Goal: Task Accomplishment & Management: Complete application form

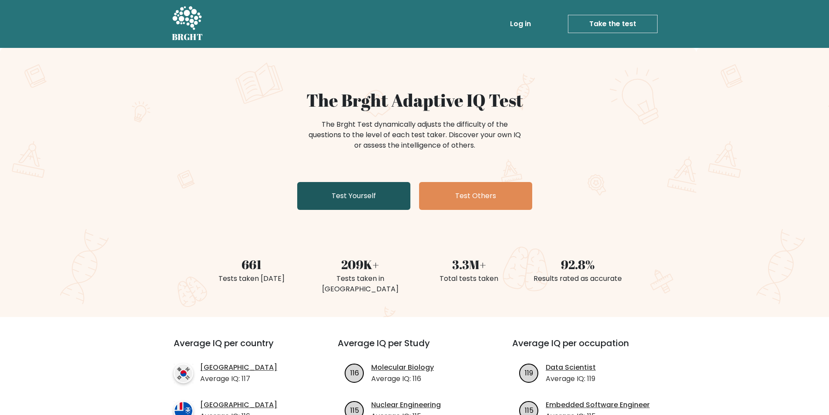
click at [374, 193] on link "Test Yourself" at bounding box center [353, 196] width 113 height 28
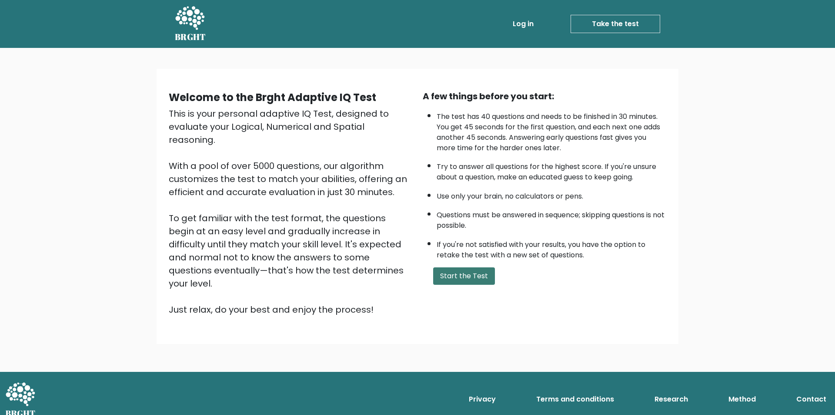
drag, startPoint x: 491, startPoint y: 286, endPoint x: 482, endPoint y: 278, distance: 11.8
click at [491, 285] on div "A few things before you start: The test has 40 questions and needs to be finish…" at bounding box center [545, 203] width 254 height 226
click at [482, 278] on button "Start the Test" at bounding box center [464, 275] width 62 height 17
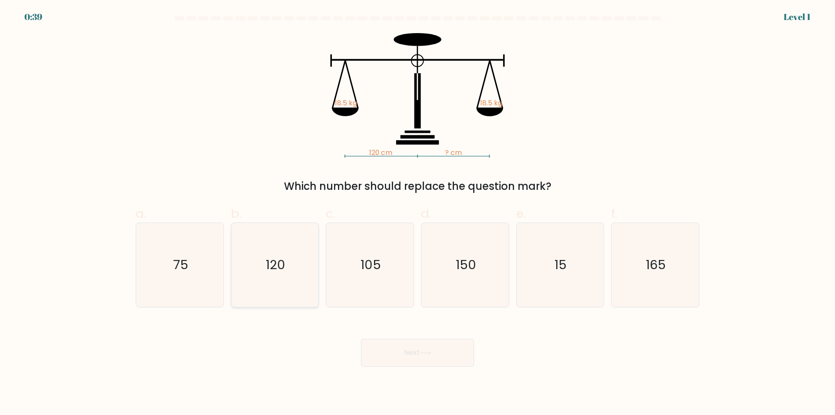
click at [279, 264] on text "120" at bounding box center [276, 264] width 20 height 17
click at [418, 213] on input "b. 120" at bounding box center [418, 210] width 0 height 6
radio input "true"
click at [425, 357] on button "Next" at bounding box center [417, 352] width 113 height 28
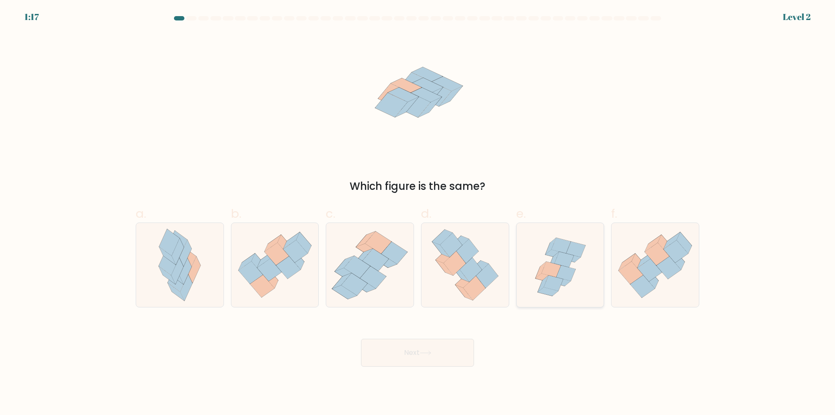
click at [567, 275] on icon at bounding box center [565, 273] width 19 height 16
click at [418, 213] on input "e." at bounding box center [418, 210] width 0 height 6
radio input "true"
click at [408, 356] on button "Next" at bounding box center [417, 352] width 113 height 28
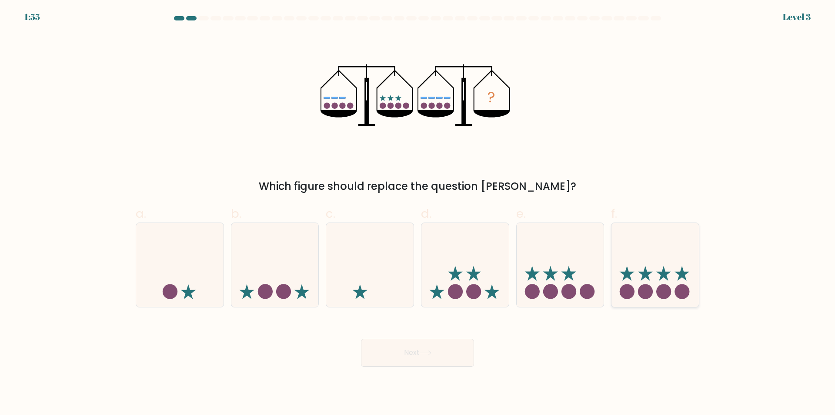
click at [647, 271] on icon at bounding box center [655, 265] width 87 height 72
click at [418, 213] on input "f." at bounding box center [418, 210] width 0 height 6
radio input "true"
click at [438, 358] on button "Next" at bounding box center [417, 352] width 113 height 28
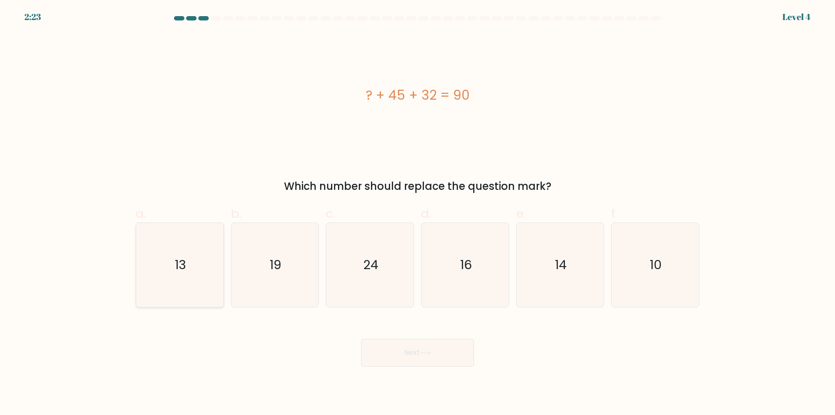
click at [217, 298] on icon "13" at bounding box center [180, 265] width 84 height 84
click at [418, 213] on input "a. 13" at bounding box center [418, 210] width 0 height 6
radio input "true"
click at [415, 354] on button "Next" at bounding box center [417, 352] width 113 height 28
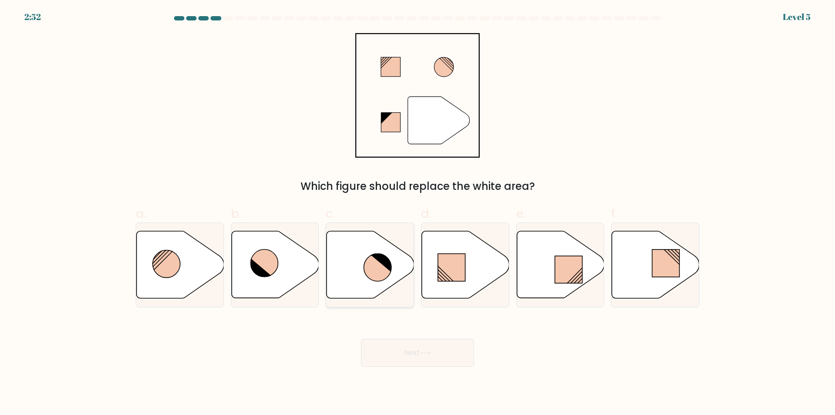
click at [357, 273] on icon at bounding box center [370, 264] width 87 height 67
click at [418, 213] on input "c." at bounding box center [418, 210] width 0 height 6
radio input "true"
click at [431, 353] on icon at bounding box center [426, 352] width 12 height 5
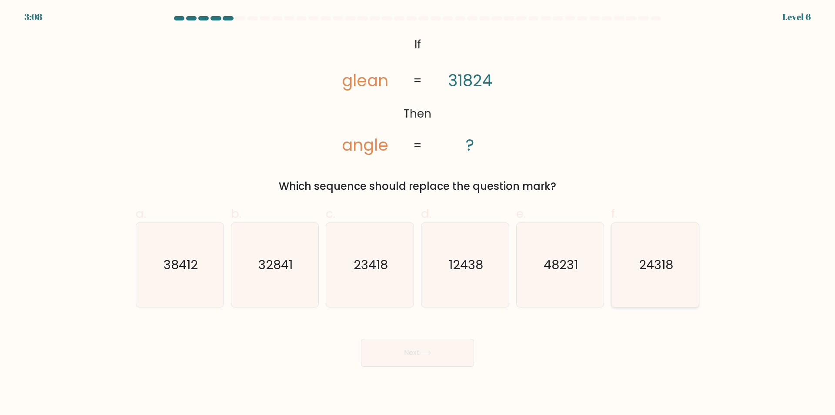
click at [671, 272] on text "24318" at bounding box center [656, 264] width 34 height 17
click at [418, 213] on input "f. 24318" at bounding box center [418, 210] width 0 height 6
radio input "true"
drag, startPoint x: 431, startPoint y: 359, endPoint x: 446, endPoint y: 356, distance: 15.1
click at [431, 359] on button "Next" at bounding box center [417, 352] width 113 height 28
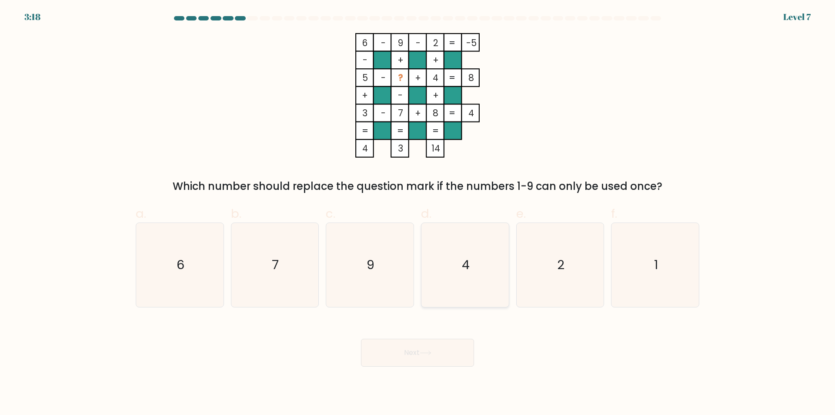
click at [470, 254] on icon "4" at bounding box center [465, 265] width 84 height 84
click at [418, 213] on input "d. 4" at bounding box center [418, 210] width 0 height 6
radio input "true"
drag, startPoint x: 391, startPoint y: 76, endPoint x: 433, endPoint y: 137, distance: 74.4
click at [390, 76] on icon "6 - 9 - 2 -5 - + + 5 - ? + 4 8 + - + 3 - 7 + 8 = 4 = = = = 4 3 14 =" at bounding box center [417, 95] width 261 height 124
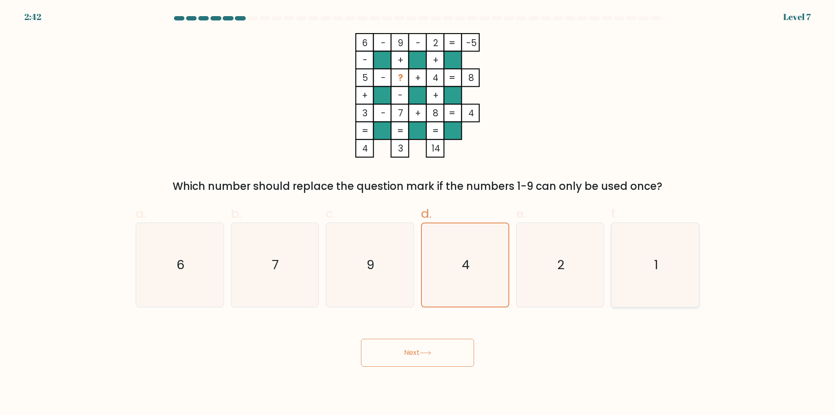
click at [631, 258] on icon "1" at bounding box center [655, 265] width 84 height 84
click at [418, 213] on input "f. 1" at bounding box center [418, 210] width 0 height 6
radio input "true"
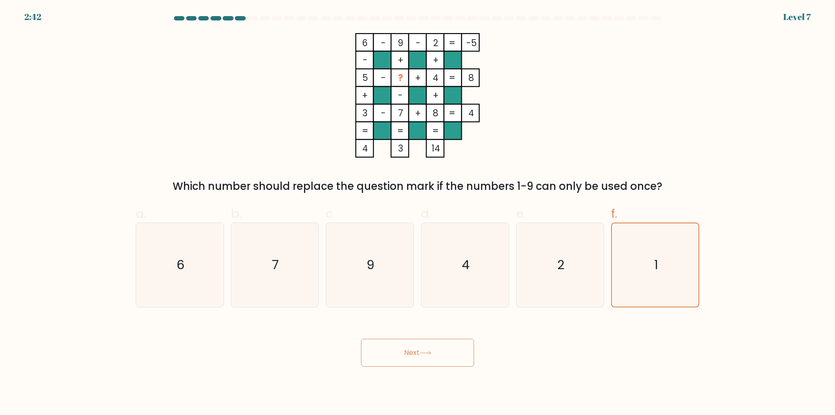
click at [442, 351] on button "Next" at bounding box center [417, 352] width 113 height 28
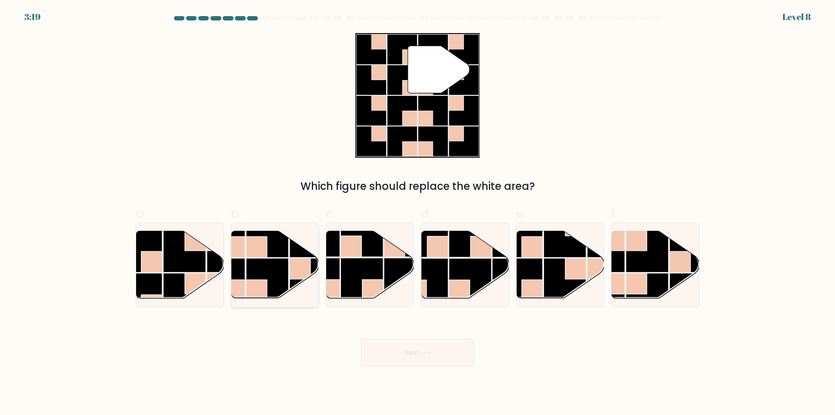
click at [275, 267] on rect at bounding box center [267, 279] width 43 height 43
click at [418, 213] on input "b." at bounding box center [418, 210] width 0 height 6
radio input "true"
click at [449, 353] on button "Next" at bounding box center [417, 352] width 113 height 28
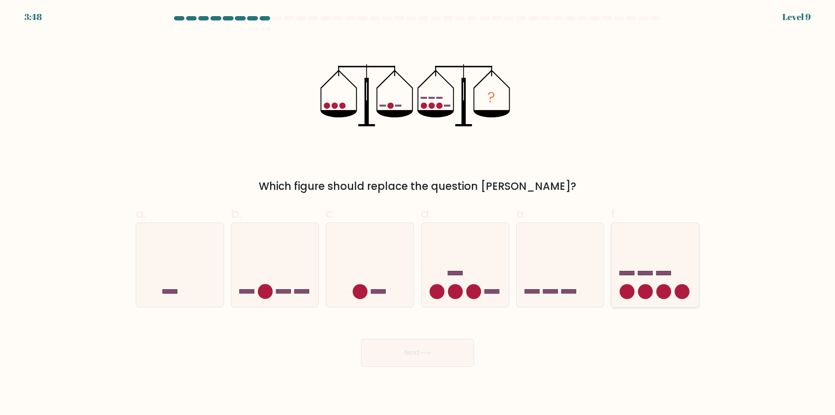
click at [632, 263] on icon at bounding box center [655, 265] width 87 height 72
click at [418, 213] on input "f." at bounding box center [418, 210] width 0 height 6
radio input "true"
click at [415, 355] on button "Next" at bounding box center [417, 352] width 113 height 28
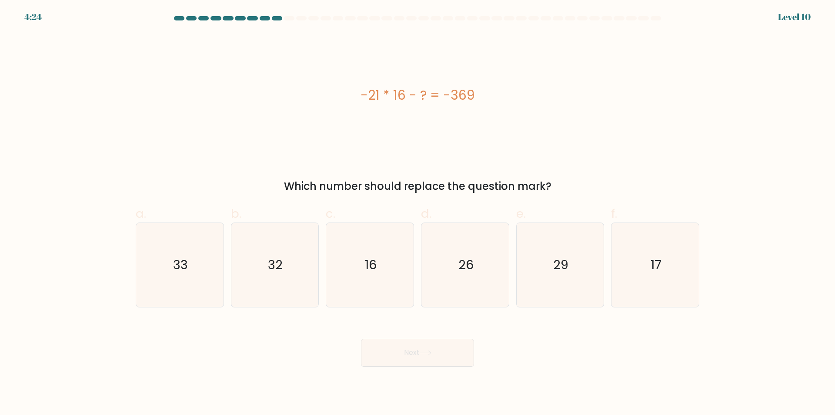
drag, startPoint x: 344, startPoint y: 87, endPoint x: 515, endPoint y: 90, distance: 170.5
click at [515, 90] on div "-21 * 16 - ? = -369" at bounding box center [418, 95] width 564 height 20
copy div "-21 * 16 - ? = -369"
drag, startPoint x: 198, startPoint y: 265, endPoint x: 207, endPoint y: 270, distance: 9.8
click at [197, 264] on icon "33" at bounding box center [180, 265] width 84 height 84
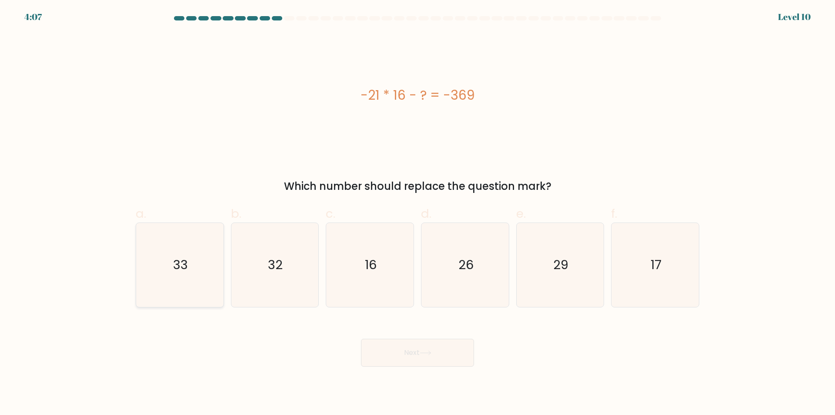
click at [418, 213] on input "a. 33" at bounding box center [418, 210] width 0 height 6
radio input "true"
click at [430, 354] on icon at bounding box center [426, 352] width 12 height 5
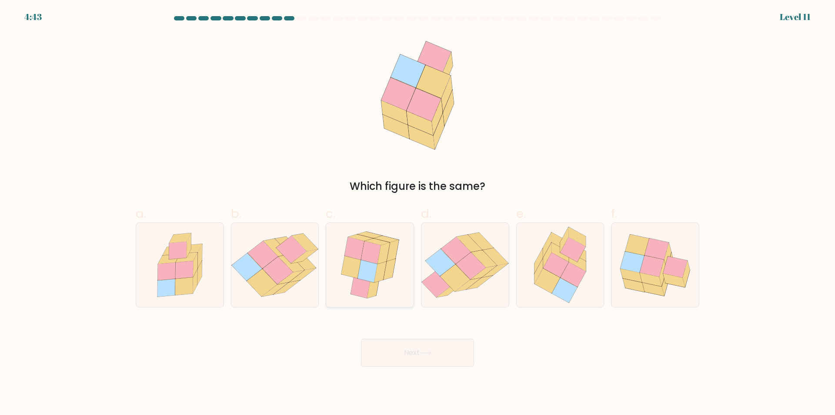
click at [384, 273] on icon at bounding box center [380, 271] width 12 height 21
click at [418, 213] on input "c." at bounding box center [418, 210] width 0 height 6
radio input "true"
click at [280, 256] on icon at bounding box center [291, 263] width 26 height 18
click at [418, 213] on input "b." at bounding box center [418, 210] width 0 height 6
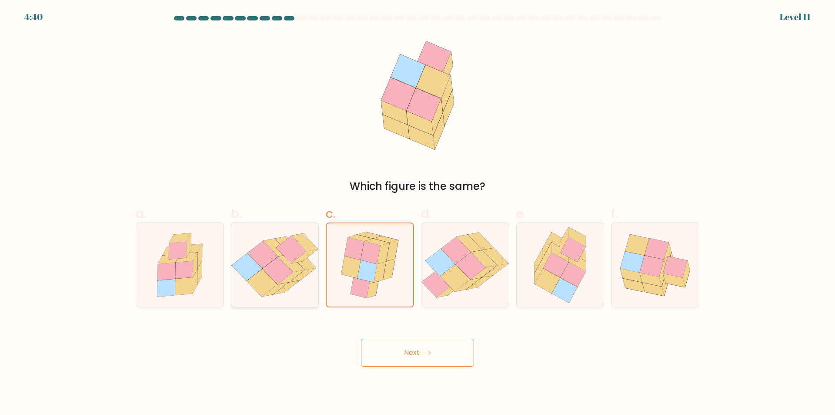
radio input "true"
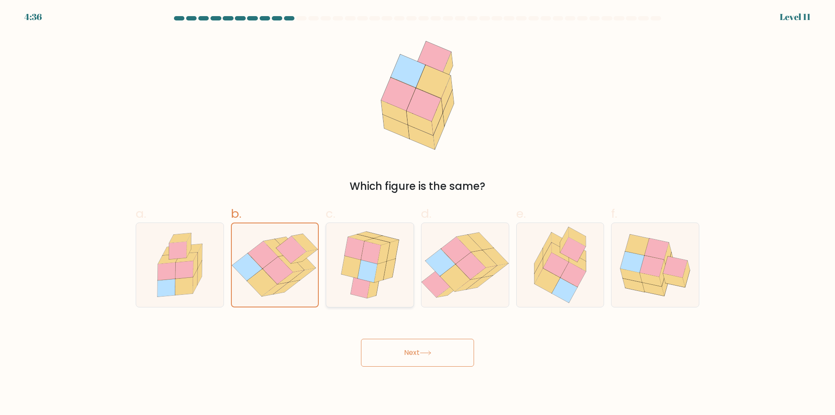
click at [379, 279] on icon at bounding box center [380, 271] width 12 height 21
click at [418, 213] on input "c." at bounding box center [418, 210] width 0 height 6
radio input "true"
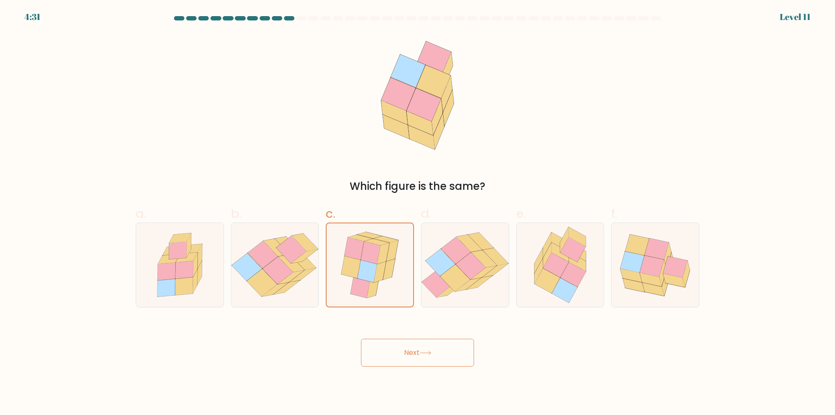
click at [431, 355] on icon at bounding box center [426, 352] width 12 height 5
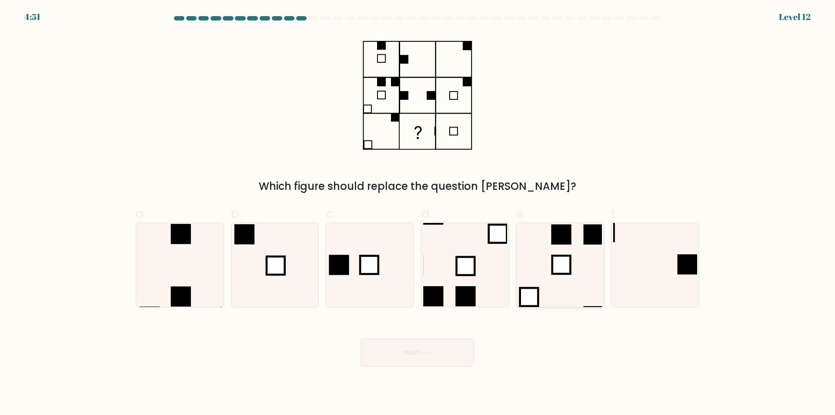
click at [564, 272] on rect at bounding box center [561, 264] width 18 height 18
click at [418, 213] on input "e." at bounding box center [418, 210] width 0 height 6
radio input "true"
click at [450, 359] on button "Next" at bounding box center [417, 352] width 113 height 28
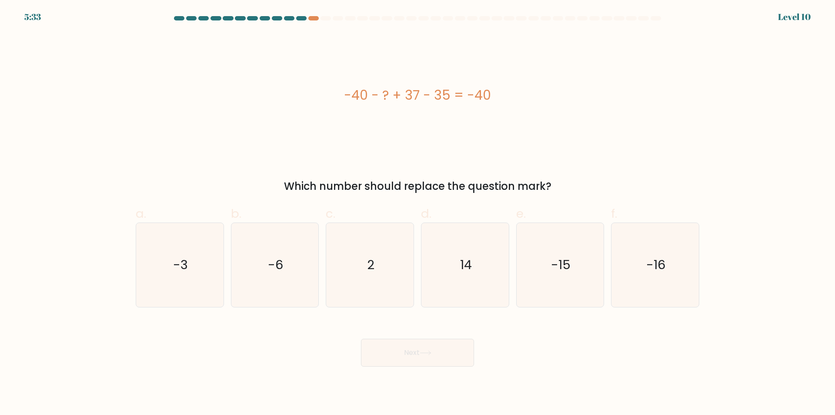
drag, startPoint x: 334, startPoint y: 97, endPoint x: 518, endPoint y: 87, distance: 183.8
click at [518, 87] on div "-40 - ? + 37 - 35 = -40" at bounding box center [418, 95] width 564 height 20
copy div "-40 - ? + 37 - 35 = -40"
click at [378, 279] on icon "2" at bounding box center [370, 265] width 84 height 84
click at [418, 213] on input "c. 2" at bounding box center [418, 210] width 0 height 6
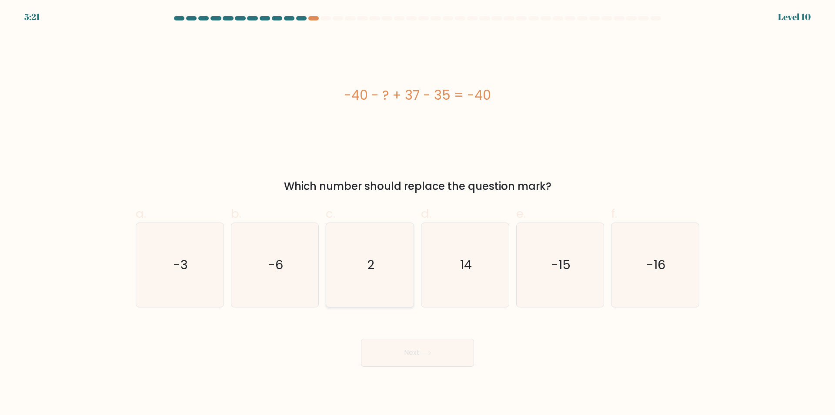
radio input "true"
click at [431, 354] on icon at bounding box center [426, 352] width 12 height 5
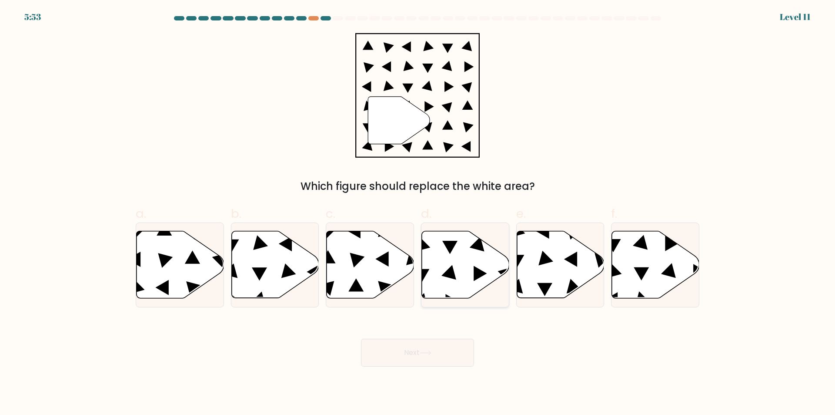
click at [456, 257] on icon at bounding box center [465, 264] width 87 height 67
click at [418, 213] on input "d." at bounding box center [418, 210] width 0 height 6
radio input "true"
click at [454, 354] on button "Next" at bounding box center [417, 352] width 113 height 28
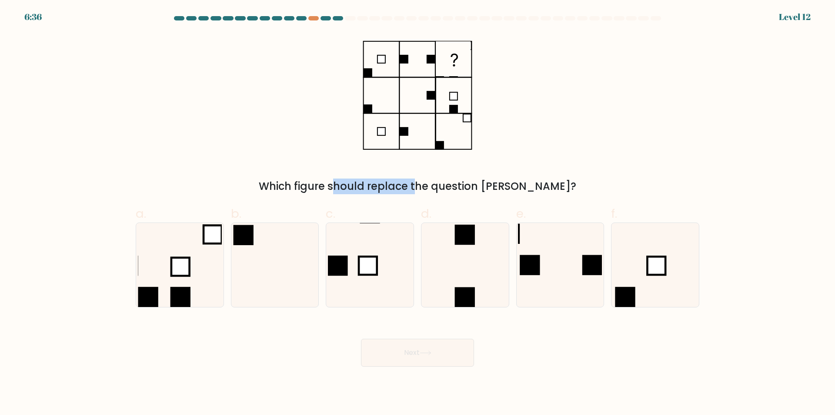
click at [374, 182] on div "Which figure should replace the question mark?" at bounding box center [417, 186] width 553 height 16
click at [565, 181] on div "Which figure should replace the question mark?" at bounding box center [417, 186] width 553 height 16
drag, startPoint x: 332, startPoint y: 284, endPoint x: 398, endPoint y: 320, distance: 74.6
click at [332, 283] on icon at bounding box center [370, 265] width 84 height 84
click at [418, 213] on input "c." at bounding box center [418, 210] width 0 height 6
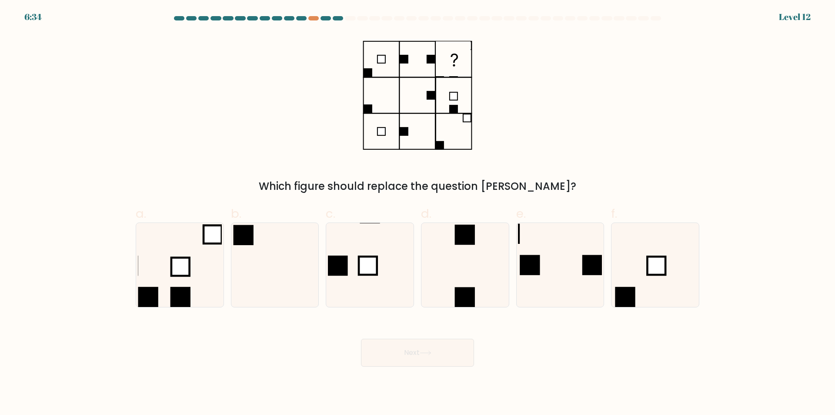
radio input "true"
click at [410, 354] on button "Next" at bounding box center [417, 352] width 113 height 28
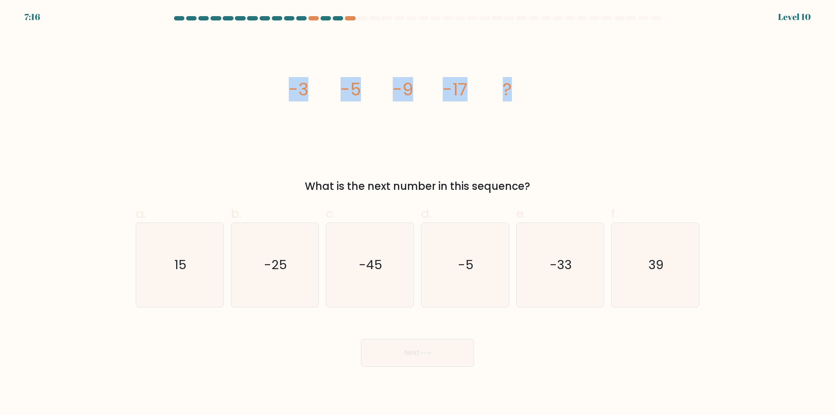
drag, startPoint x: 265, startPoint y: 83, endPoint x: 530, endPoint y: 92, distance: 265.5
click at [530, 92] on div "image/svg+xml -3 -5 -9 -17 ? What is the next number in this sequence?" at bounding box center [417, 113] width 574 height 161
copy g "-3 -5 -9 -17 ?"
click at [519, 163] on div "image/svg+xml -3 -5 -9 -17 ? What is the next number in this sequence?" at bounding box center [417, 113] width 574 height 161
drag, startPoint x: 259, startPoint y: 274, endPoint x: 323, endPoint y: 290, distance: 65.6
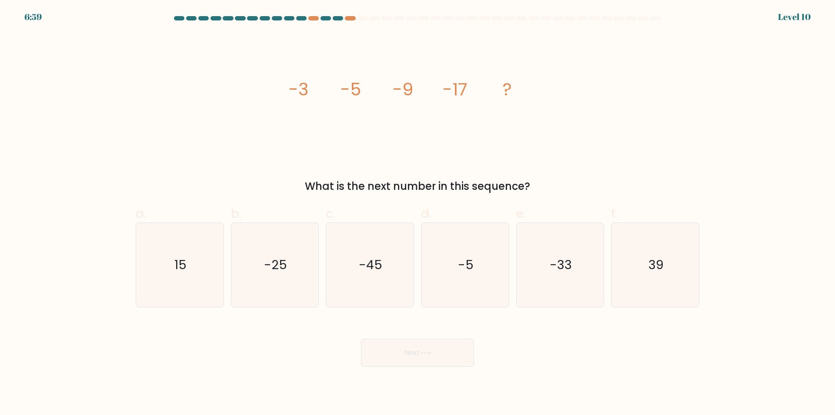
click at [260, 274] on icon "-25" at bounding box center [275, 265] width 84 height 84
click at [418, 213] on input "b. -25" at bounding box center [418, 210] width 0 height 6
radio input "true"
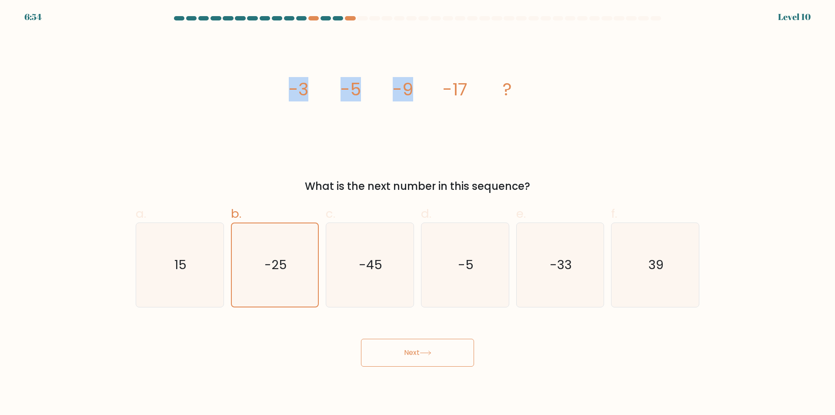
drag, startPoint x: 299, startPoint y: 87, endPoint x: 426, endPoint y: 87, distance: 127.0
click at [426, 87] on icon "image/svg+xml -3 -5 -9 -17 ?" at bounding box center [417, 95] width 261 height 124
click at [431, 86] on icon "image/svg+xml -3 -5 -9 -17 ?" at bounding box center [417, 95] width 261 height 124
drag, startPoint x: 341, startPoint y: 88, endPoint x: 497, endPoint y: 89, distance: 155.7
click at [497, 89] on icon "image/svg+xml -3 -5 -9 -17 ?" at bounding box center [417, 95] width 261 height 124
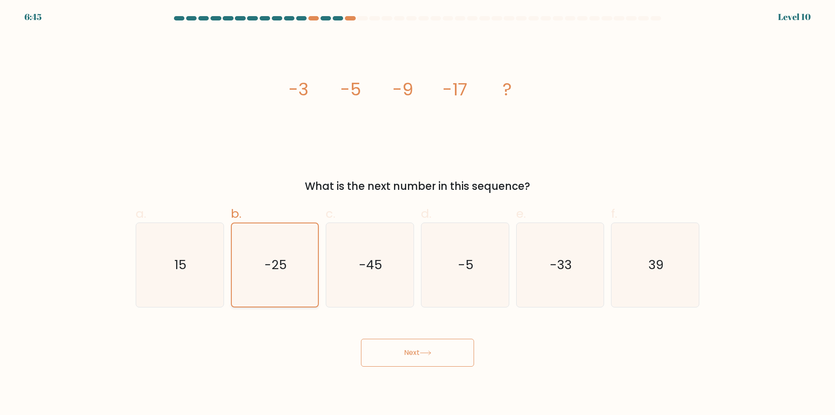
click at [271, 255] on icon "-25" at bounding box center [274, 264] width 83 height 83
click at [418, 213] on input "b. -25" at bounding box center [418, 210] width 0 height 6
click at [573, 277] on icon "-33" at bounding box center [560, 265] width 84 height 84
click at [418, 213] on input "e. -33" at bounding box center [418, 210] width 0 height 6
radio input "true"
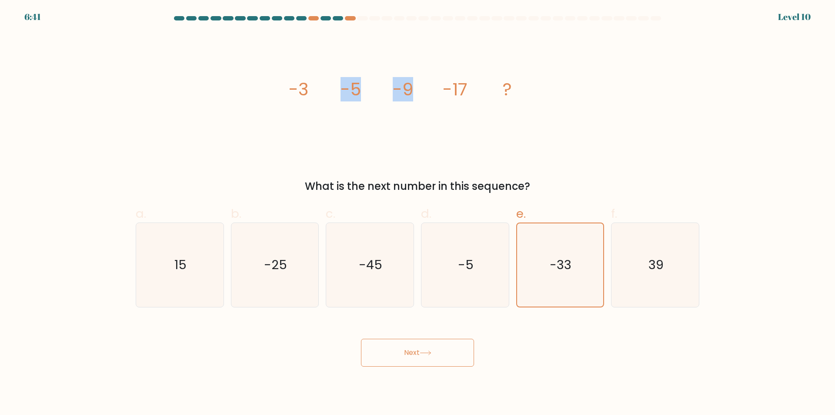
drag, startPoint x: 348, startPoint y: 88, endPoint x: 411, endPoint y: 97, distance: 63.7
click at [411, 97] on g "-3 -5 -9 -17 ?" at bounding box center [400, 89] width 223 height 24
click at [468, 84] on icon "image/svg+xml -3 -5 -9 -17 ?" at bounding box center [417, 95] width 261 height 124
drag, startPoint x: 472, startPoint y: 84, endPoint x: 444, endPoint y: 90, distance: 28.7
click at [444, 90] on icon "image/svg+xml -3 -5 -9 -17 ?" at bounding box center [417, 95] width 261 height 124
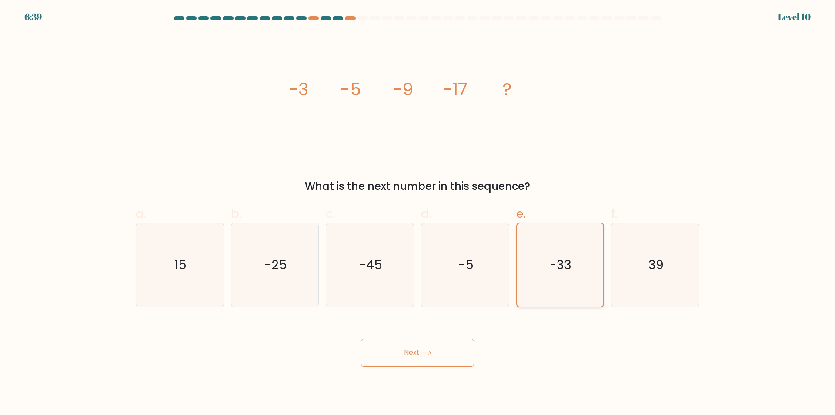
click at [549, 296] on icon "-33" at bounding box center [559, 264] width 83 height 83
click at [418, 213] on input "e. -33" at bounding box center [418, 210] width 0 height 6
click at [571, 251] on icon "-33" at bounding box center [559, 264] width 83 height 83
click at [418, 213] on input "e. -33" at bounding box center [418, 210] width 0 height 6
click at [441, 359] on button "Next" at bounding box center [417, 352] width 113 height 28
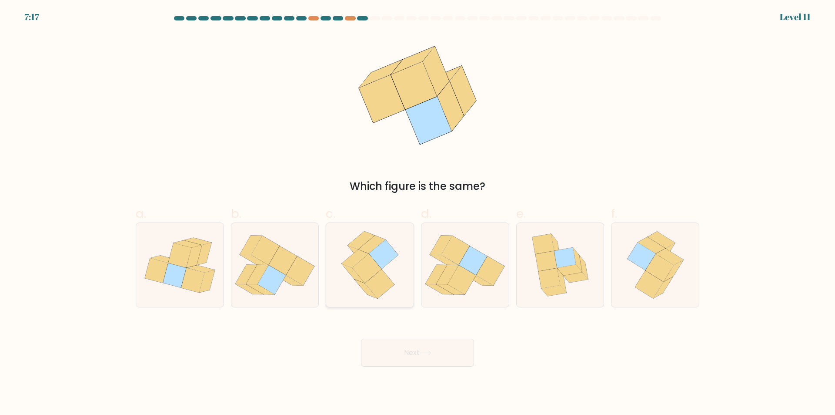
click at [374, 268] on icon at bounding box center [367, 268] width 30 height 29
click at [418, 213] on input "c." at bounding box center [418, 210] width 0 height 6
radio input "true"
click at [431, 353] on icon at bounding box center [425, 353] width 10 height 4
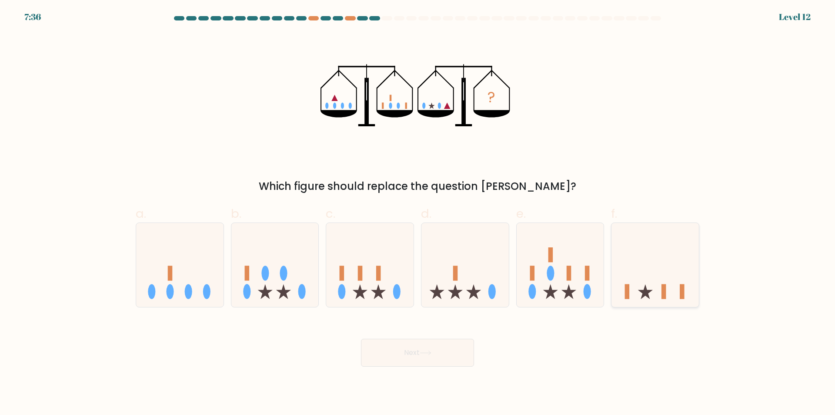
click at [656, 258] on icon at bounding box center [655, 265] width 87 height 72
click at [418, 213] on input "f." at bounding box center [418, 210] width 0 height 6
radio input "true"
drag, startPoint x: 441, startPoint y: 352, endPoint x: 494, endPoint y: 299, distance: 75.0
click at [442, 352] on button "Next" at bounding box center [417, 352] width 113 height 28
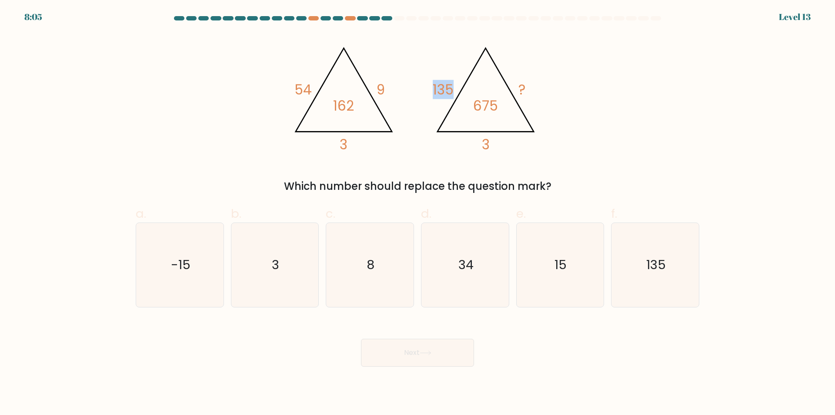
drag, startPoint x: 431, startPoint y: 89, endPoint x: 451, endPoint y: 89, distance: 20.0
click at [451, 89] on icon "@import url('https://fonts.googleapis.com/css?family=Abril+Fatface:400,100,100i…" at bounding box center [417, 95] width 261 height 124
click at [586, 116] on div "@import url('https://fonts.googleapis.com/css?family=Abril+Fatface:400,100,100i…" at bounding box center [417, 113] width 574 height 161
drag, startPoint x: 376, startPoint y: 77, endPoint x: 354, endPoint y: 166, distance: 91.4
click at [356, 84] on icon "@import url('https://fonts.googleapis.com/css?family=Abril+Fatface:400,100,100i…" at bounding box center [417, 95] width 261 height 124
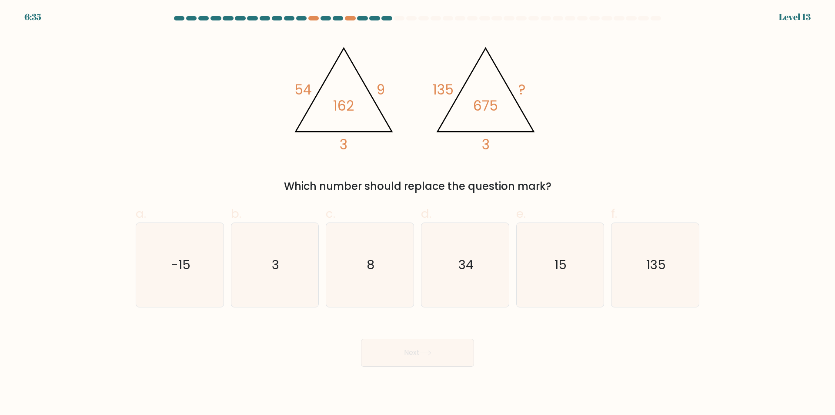
click at [619, 162] on div "@import url('https://fonts.googleapis.com/css?family=Abril+Fatface:400,100,100i…" at bounding box center [417, 113] width 574 height 161
click at [556, 257] on text "15" at bounding box center [561, 264] width 12 height 17
click at [418, 213] on input "e. 15" at bounding box center [418, 210] width 0 height 6
radio input "true"
click at [445, 355] on button "Next" at bounding box center [417, 352] width 113 height 28
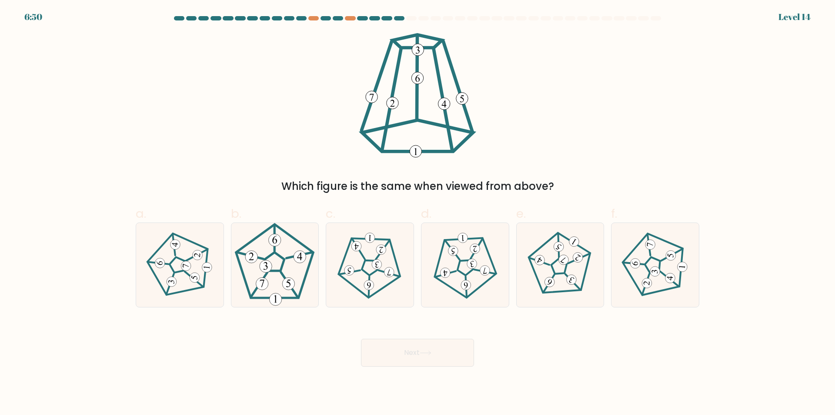
drag, startPoint x: 371, startPoint y: 273, endPoint x: 424, endPoint y: 340, distance: 85.1
click at [372, 274] on icon at bounding box center [369, 264] width 67 height 67
click at [418, 213] on input "c." at bounding box center [418, 210] width 0 height 6
radio input "true"
drag, startPoint x: 438, startPoint y: 363, endPoint x: 439, endPoint y: 358, distance: 5.0
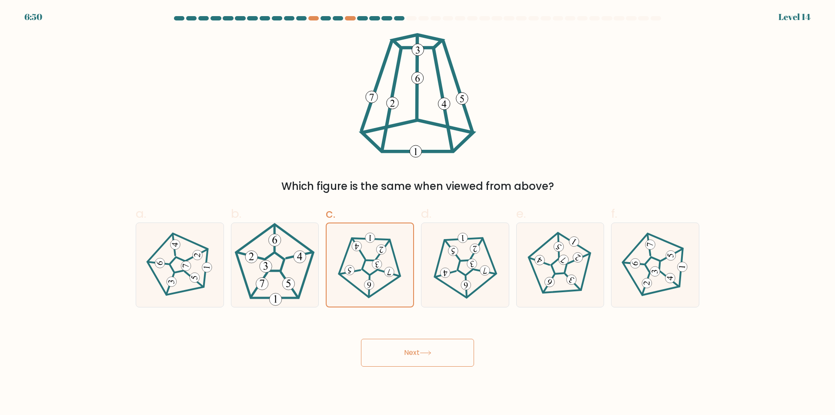
click at [438, 363] on button "Next" at bounding box center [417, 352] width 113 height 28
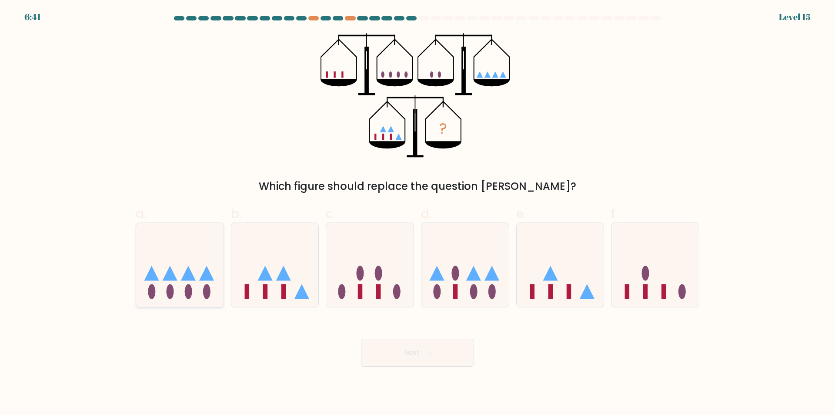
click at [189, 250] on icon at bounding box center [179, 265] width 87 height 72
click at [418, 213] on input "a." at bounding box center [418, 210] width 0 height 6
radio input "true"
click at [291, 272] on icon at bounding box center [274, 265] width 87 height 72
click at [418, 213] on input "b." at bounding box center [418, 210] width 0 height 6
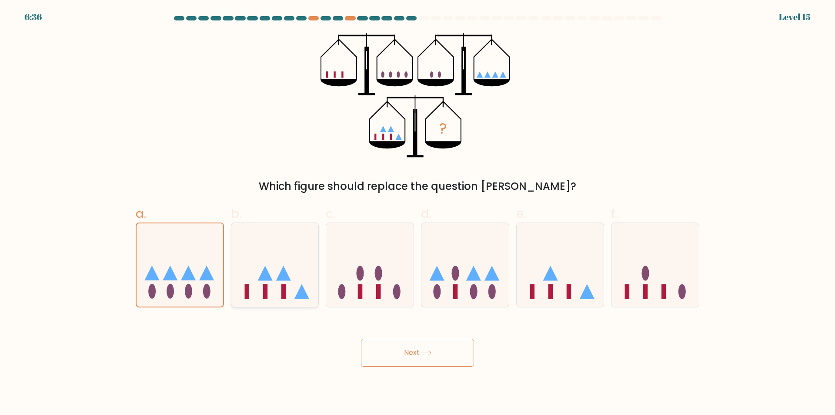
radio input "true"
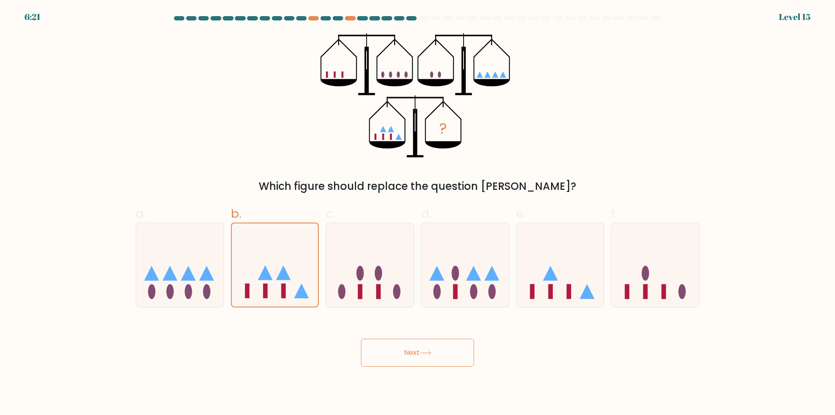
click at [444, 358] on button "Next" at bounding box center [417, 352] width 113 height 28
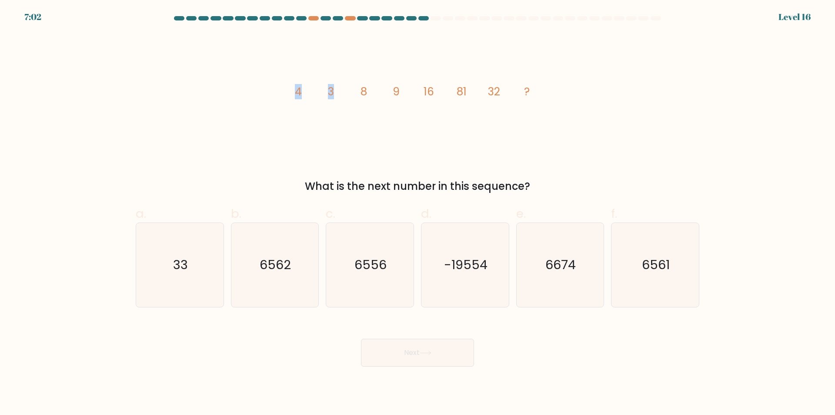
drag, startPoint x: 291, startPoint y: 94, endPoint x: 336, endPoint y: 92, distance: 45.3
click at [336, 92] on icon "image/svg+xml 4 3 8 9 16 81 32 ?" at bounding box center [417, 95] width 261 height 124
drag, startPoint x: 351, startPoint y: 90, endPoint x: 358, endPoint y: 88, distance: 6.7
click at [358, 88] on icon "image/svg+xml 4 3 8 9 16 81 32 ?" at bounding box center [417, 95] width 261 height 124
drag, startPoint x: 363, startPoint y: 89, endPoint x: 416, endPoint y: 92, distance: 53.1
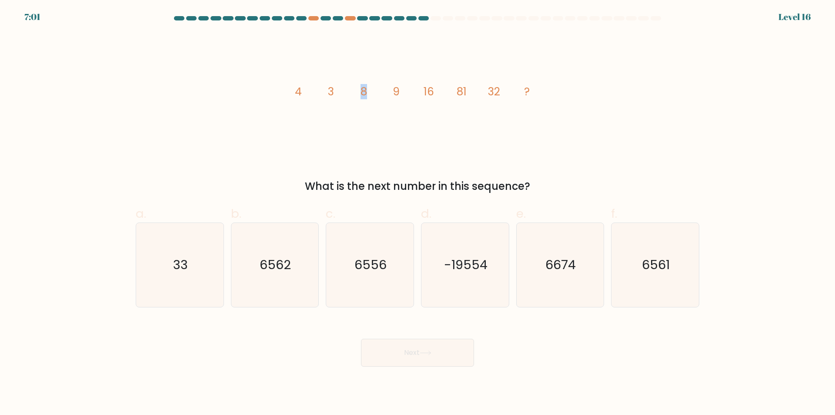
click at [399, 93] on icon "image/svg+xml 4 3 8 9 16 81 32 ?" at bounding box center [417, 95] width 261 height 124
click at [445, 93] on icon "image/svg+xml 4 3 8 9 16 81 32 ?" at bounding box center [417, 95] width 261 height 124
drag, startPoint x: 420, startPoint y: 90, endPoint x: 467, endPoint y: 91, distance: 47.4
click at [466, 91] on icon "image/svg+xml 4 3 8 9 16 81 32 ?" at bounding box center [417, 95] width 261 height 124
click at [475, 90] on icon "image/svg+xml 4 3 8 9 16 81 32 ?" at bounding box center [417, 95] width 261 height 124
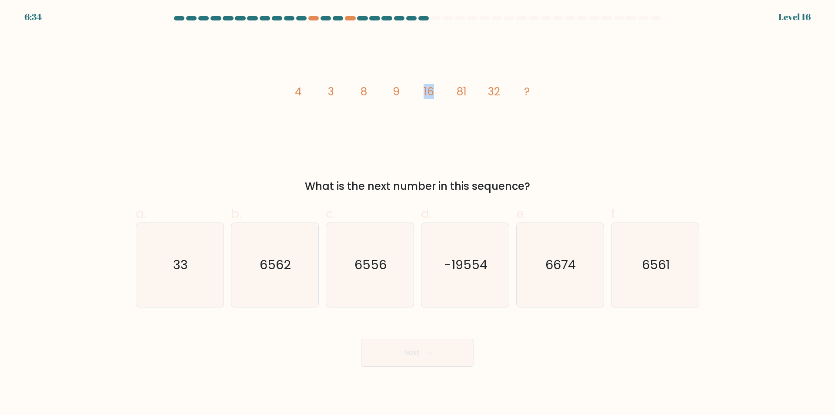
drag, startPoint x: 421, startPoint y: 91, endPoint x: 443, endPoint y: 95, distance: 22.1
click at [440, 94] on icon "image/svg+xml 4 3 8 9 16 81 32 ?" at bounding box center [417, 95] width 261 height 124
click at [468, 92] on icon "image/svg+xml 4 3 8 9 16 81 32 ?" at bounding box center [417, 95] width 261 height 124
drag, startPoint x: 468, startPoint y: 92, endPoint x: 458, endPoint y: 92, distance: 10.0
click at [458, 92] on icon "image/svg+xml 4 3 8 9 16 81 32 ?" at bounding box center [417, 95] width 261 height 124
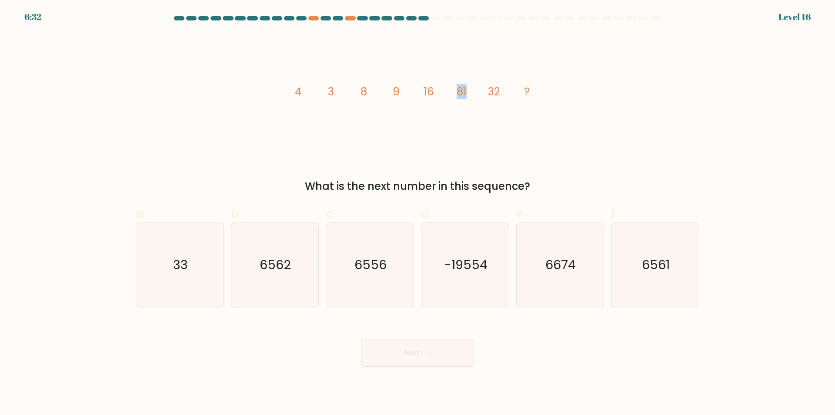
click at [458, 92] on tspan "81" at bounding box center [462, 91] width 10 height 15
drag, startPoint x: 305, startPoint y: 87, endPoint x: 343, endPoint y: 87, distance: 37.8
click at [343, 87] on div "image/svg+xml 4 3 8 9 16 81 32 ? What is the next number in this sequence?" at bounding box center [417, 113] width 574 height 161
click at [341, 86] on icon "image/svg+xml 4 3 8 9 16 81 32 ?" at bounding box center [417, 95] width 261 height 124
drag, startPoint x: 391, startPoint y: 90, endPoint x: 405, endPoint y: 91, distance: 14.0
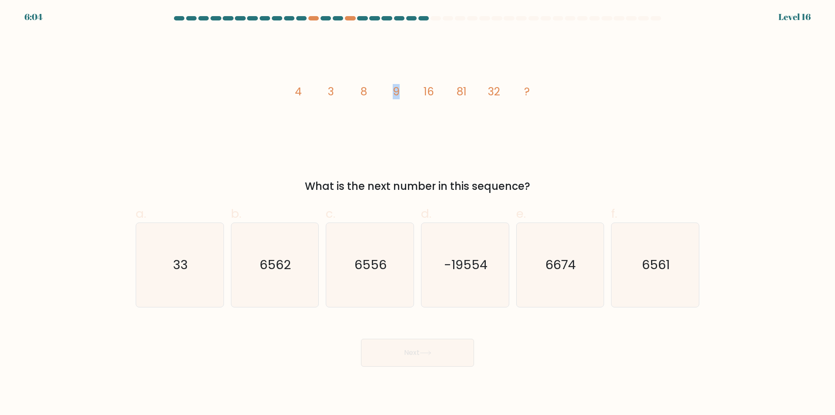
click at [405, 91] on icon "image/svg+xml 4 3 8 9 16 81 32 ?" at bounding box center [417, 95] width 261 height 124
drag, startPoint x: 293, startPoint y: 92, endPoint x: 340, endPoint y: 89, distance: 46.7
click at [340, 89] on icon "image/svg+xml 4 3 8 9 16 81 32 ?" at bounding box center [417, 95] width 261 height 124
drag, startPoint x: 394, startPoint y: 88, endPoint x: 407, endPoint y: 90, distance: 13.2
click at [407, 90] on icon "image/svg+xml 4 3 8 9 16 81 32 ?" at bounding box center [417, 95] width 261 height 124
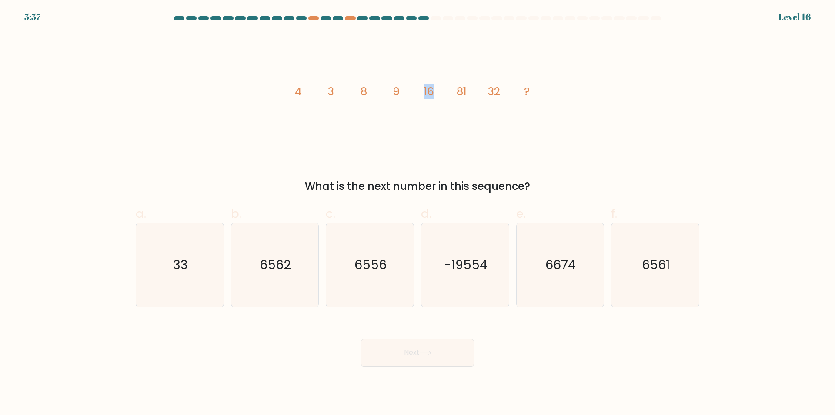
drag, startPoint x: 416, startPoint y: 92, endPoint x: 433, endPoint y: 92, distance: 16.5
click at [433, 92] on icon "image/svg+xml 4 3 8 9 16 81 32 ?" at bounding box center [417, 95] width 261 height 124
drag, startPoint x: 332, startPoint y: 91, endPoint x: 369, endPoint y: 91, distance: 37.0
click at [369, 91] on icon "image/svg+xml 4 3 8 9 16 81 32 ?" at bounding box center [417, 95] width 261 height 124
drag, startPoint x: 421, startPoint y: 92, endPoint x: 437, endPoint y: 92, distance: 15.2
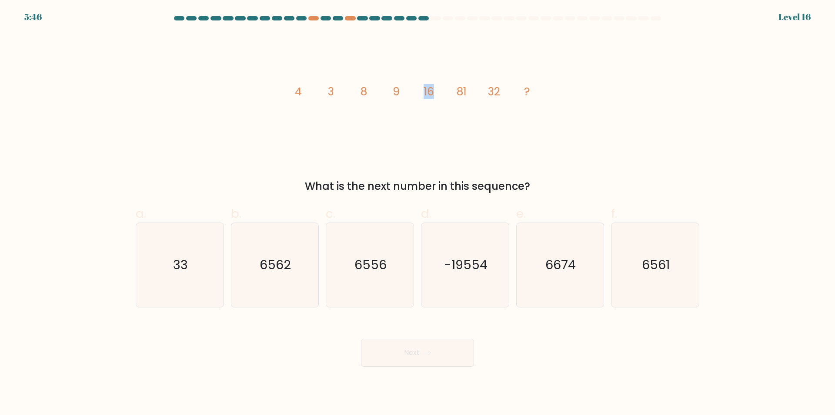
click at [437, 92] on icon "image/svg+xml 4 3 8 9 16 81 32 ?" at bounding box center [417, 95] width 261 height 124
drag, startPoint x: 281, startPoint y: 267, endPoint x: 289, endPoint y: 265, distance: 8.4
click at [281, 266] on text "6562" at bounding box center [275, 264] width 31 height 17
click at [418, 213] on input "b. 6562" at bounding box center [418, 210] width 0 height 6
radio input "true"
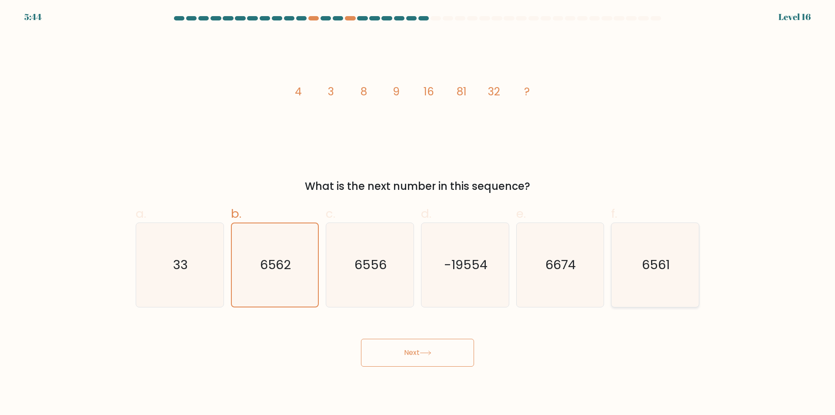
click at [642, 284] on icon "6561" at bounding box center [655, 265] width 84 height 84
click at [418, 213] on input "f. 6561" at bounding box center [418, 210] width 0 height 6
radio input "true"
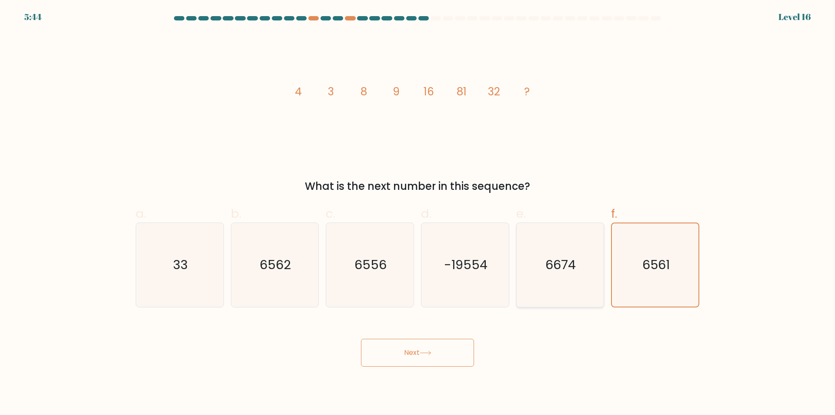
click at [525, 278] on icon "6674" at bounding box center [560, 265] width 84 height 84
click at [418, 213] on input "e. 6674" at bounding box center [418, 210] width 0 height 6
radio input "true"
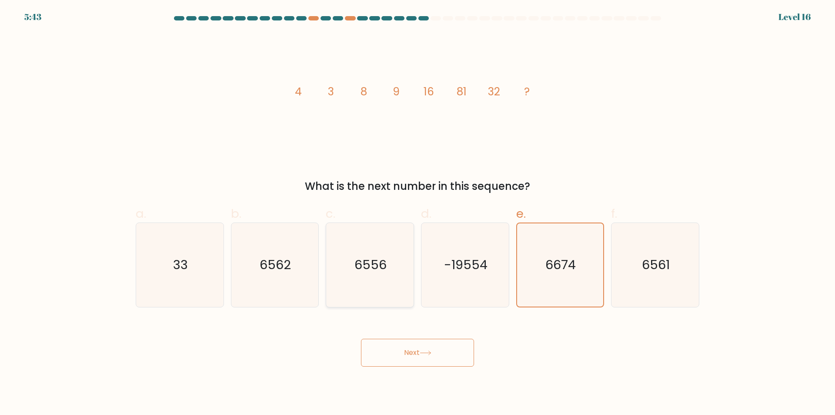
click at [362, 264] on text "6556" at bounding box center [371, 264] width 32 height 17
click at [418, 213] on input "c. 6556" at bounding box center [418, 210] width 0 height 6
radio input "true"
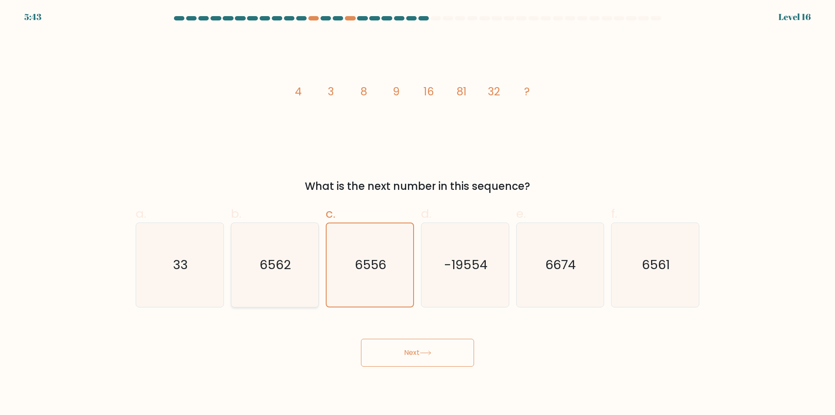
click at [273, 256] on text "6562" at bounding box center [275, 264] width 31 height 17
click at [418, 213] on input "b. 6562" at bounding box center [418, 210] width 0 height 6
radio input "true"
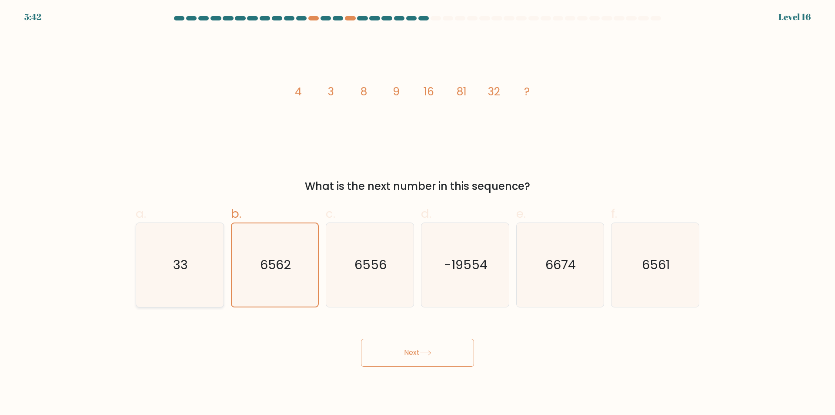
click at [207, 253] on icon "33" at bounding box center [180, 265] width 84 height 84
click at [418, 213] on input "a. 33" at bounding box center [418, 210] width 0 height 6
radio input "true"
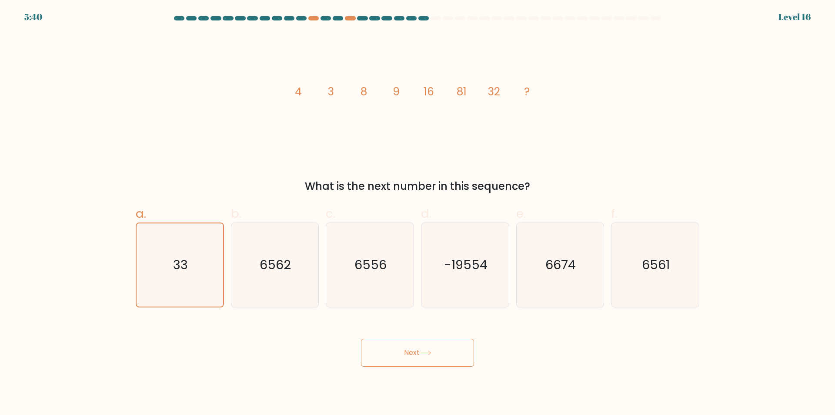
click at [430, 357] on button "Next" at bounding box center [417, 352] width 113 height 28
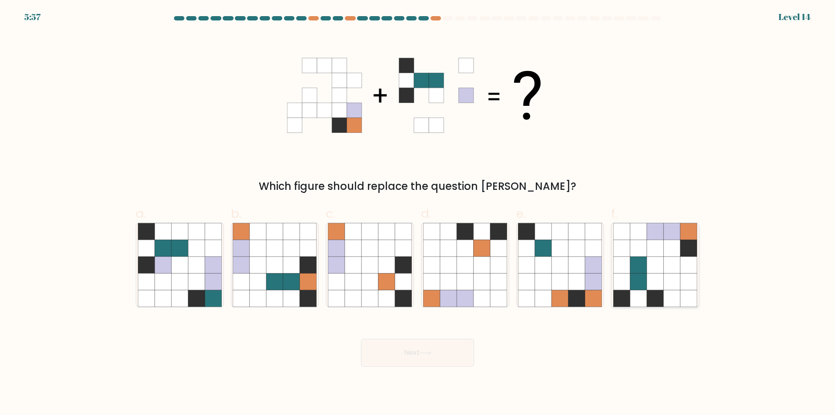
click at [663, 261] on icon at bounding box center [655, 264] width 17 height 17
click at [418, 213] on input "f." at bounding box center [418, 210] width 0 height 6
radio input "true"
click at [444, 354] on button "Next" at bounding box center [417, 352] width 113 height 28
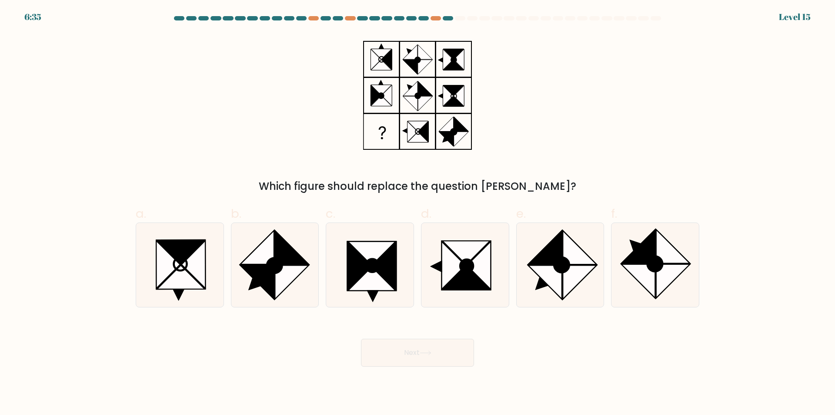
drag, startPoint x: 472, startPoint y: 280, endPoint x: 436, endPoint y: 341, distance: 70.6
click at [472, 280] on icon at bounding box center [466, 278] width 48 height 24
click at [418, 213] on input "d." at bounding box center [418, 210] width 0 height 6
radio input "true"
click at [435, 355] on button "Next" at bounding box center [417, 352] width 113 height 28
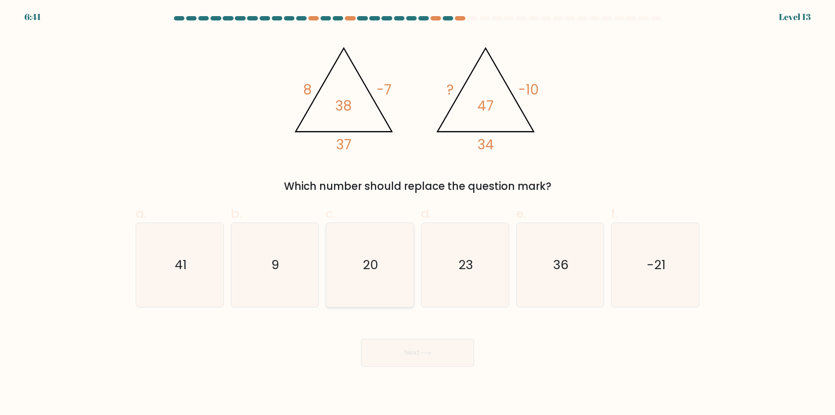
drag, startPoint x: 358, startPoint y: 285, endPoint x: 381, endPoint y: 291, distance: 24.6
click at [360, 284] on icon "20" at bounding box center [370, 265] width 84 height 84
click at [418, 213] on input "c. 20" at bounding box center [418, 210] width 0 height 6
radio input "true"
click at [410, 365] on button "Next" at bounding box center [417, 352] width 113 height 28
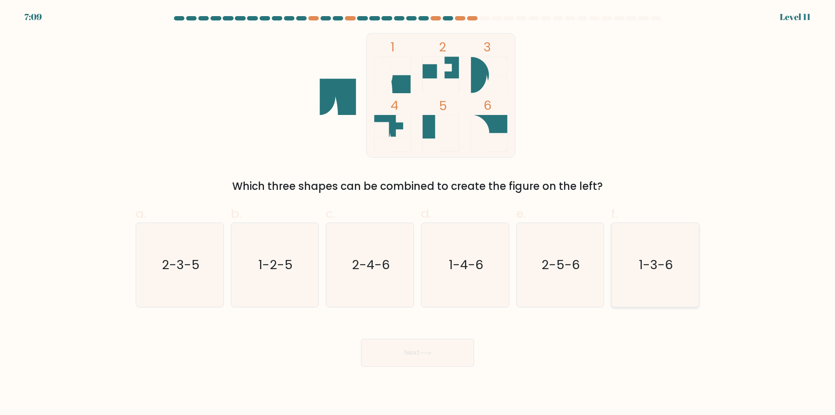
click at [672, 274] on icon "1-3-6" at bounding box center [655, 265] width 84 height 84
click at [418, 213] on input "f. 1-3-6" at bounding box center [418, 210] width 0 height 6
radio input "true"
click at [442, 352] on button "Next" at bounding box center [417, 352] width 113 height 28
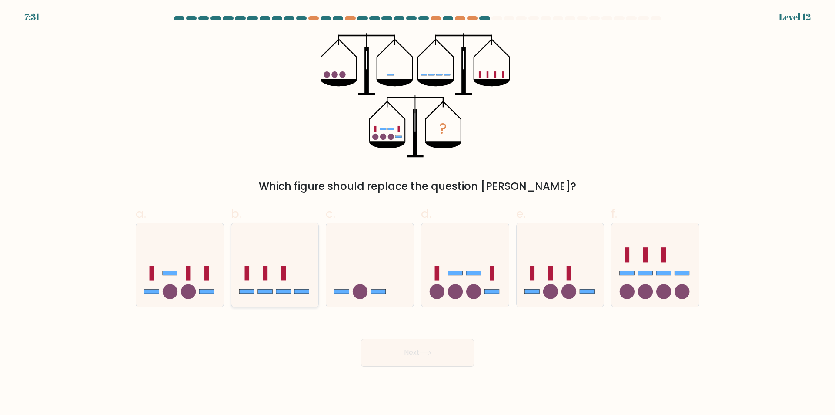
click at [281, 273] on rect at bounding box center [283, 272] width 5 height 15
click at [418, 213] on input "b." at bounding box center [418, 210] width 0 height 6
radio input "true"
click at [443, 354] on button "Next" at bounding box center [417, 352] width 113 height 28
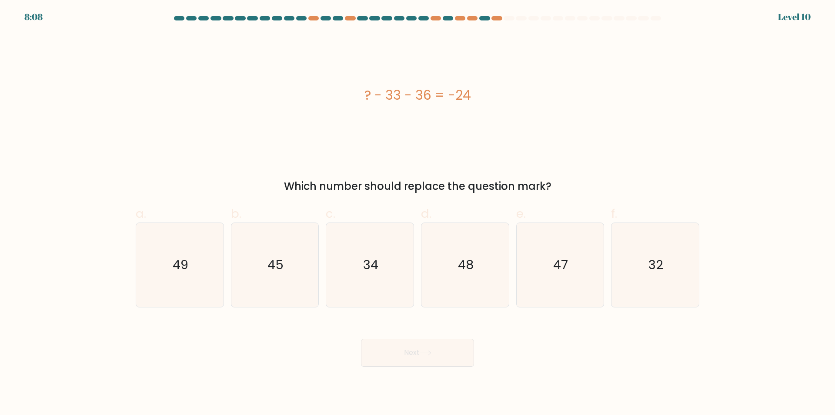
drag, startPoint x: 358, startPoint y: 97, endPoint x: 501, endPoint y: 99, distance: 143.1
click at [501, 99] on div "? - 33 - 36 = -24" at bounding box center [418, 95] width 564 height 20
copy div "? - 33 - 36 = -24"
click at [257, 266] on icon "45" at bounding box center [275, 265] width 84 height 84
click at [418, 213] on input "b. 45" at bounding box center [418, 210] width 0 height 6
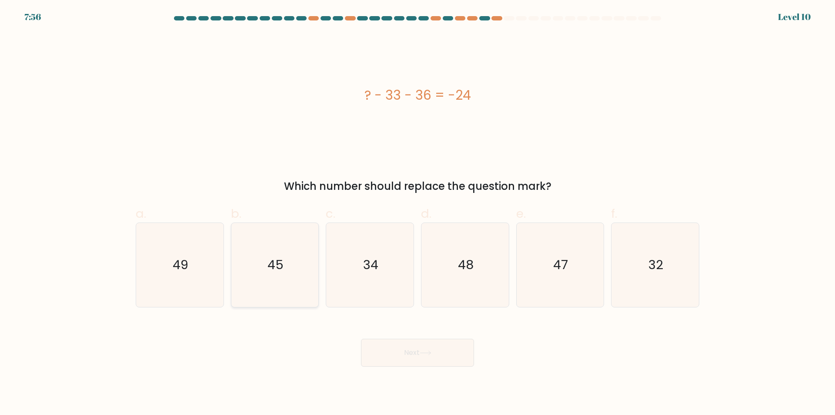
radio input "true"
click at [430, 357] on button "Next" at bounding box center [417, 352] width 113 height 28
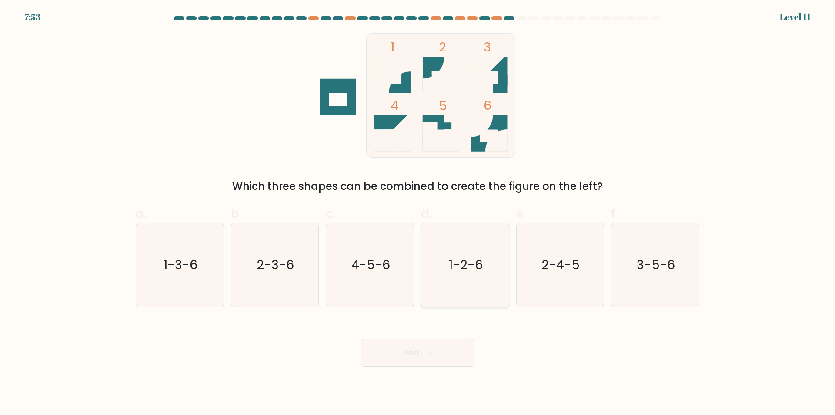
click at [473, 271] on text "1-2-6" at bounding box center [466, 264] width 34 height 17
click at [418, 213] on input "d. 1-2-6" at bounding box center [418, 210] width 0 height 6
radio input "true"
click at [454, 347] on button "Next" at bounding box center [417, 352] width 113 height 28
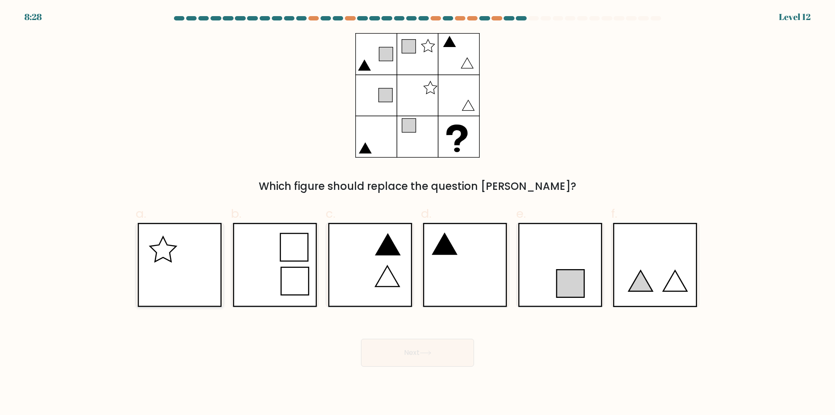
drag, startPoint x: 183, startPoint y: 275, endPoint x: 189, endPoint y: 276, distance: 6.2
click at [184, 275] on icon at bounding box center [179, 265] width 84 height 84
click at [418, 213] on input "a." at bounding box center [418, 210] width 0 height 6
radio input "true"
click at [354, 259] on icon at bounding box center [370, 265] width 84 height 84
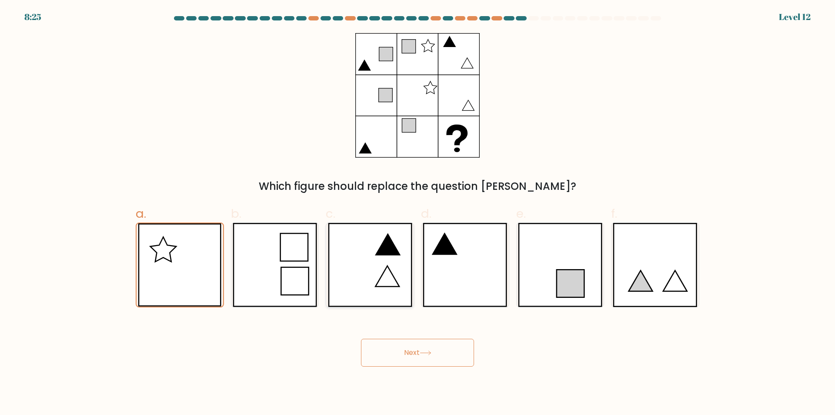
click at [418, 213] on input "c." at bounding box center [418, 210] width 0 height 6
radio input "true"
click at [201, 255] on icon at bounding box center [179, 265] width 84 height 84
click at [418, 213] on input "a." at bounding box center [418, 210] width 0 height 6
radio input "true"
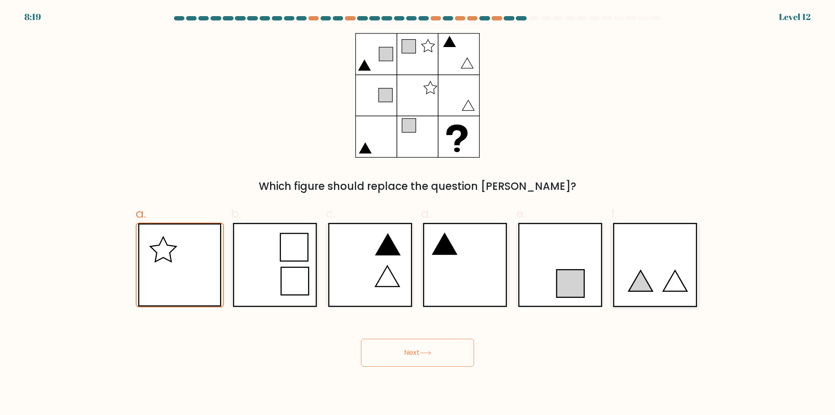
click at [656, 277] on icon at bounding box center [655, 265] width 84 height 84
click at [418, 213] on input "f." at bounding box center [418, 210] width 0 height 6
radio input "true"
drag, startPoint x: 181, startPoint y: 277, endPoint x: 409, endPoint y: 354, distance: 240.8
click at [187, 277] on icon at bounding box center [179, 265] width 84 height 84
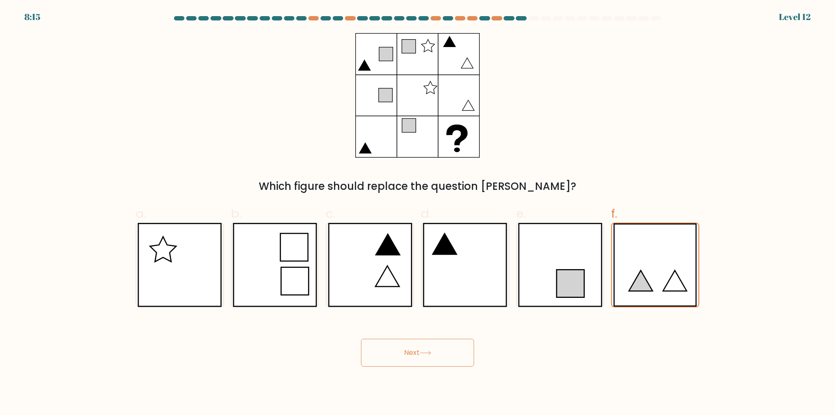
click at [418, 213] on input "a." at bounding box center [418, 210] width 0 height 6
radio input "true"
click at [421, 357] on button "Next" at bounding box center [417, 352] width 113 height 28
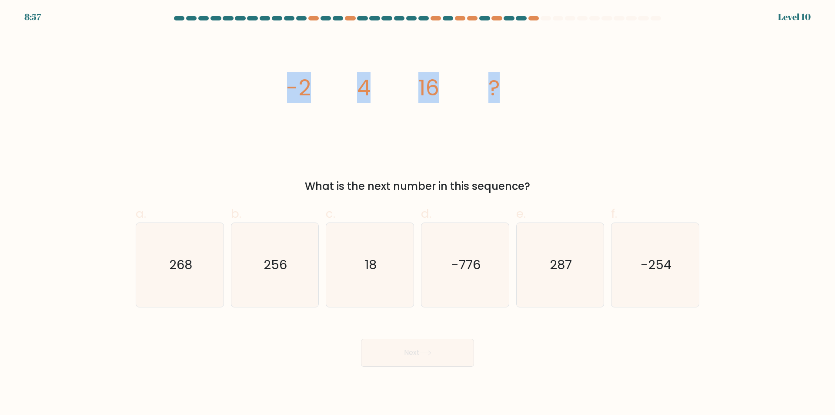
drag, startPoint x: 268, startPoint y: 90, endPoint x: 579, endPoint y: 120, distance: 312.9
click at [579, 120] on div "image/svg+xml -2 4 16 ? What is the next number in this sequence?" at bounding box center [417, 113] width 574 height 161
copy g "-2 4 16 ?"
click at [590, 152] on div "image/svg+xml -2 4 16 ? What is the next number in this sequence?" at bounding box center [417, 113] width 574 height 161
click at [376, 274] on icon "18" at bounding box center [370, 265] width 84 height 84
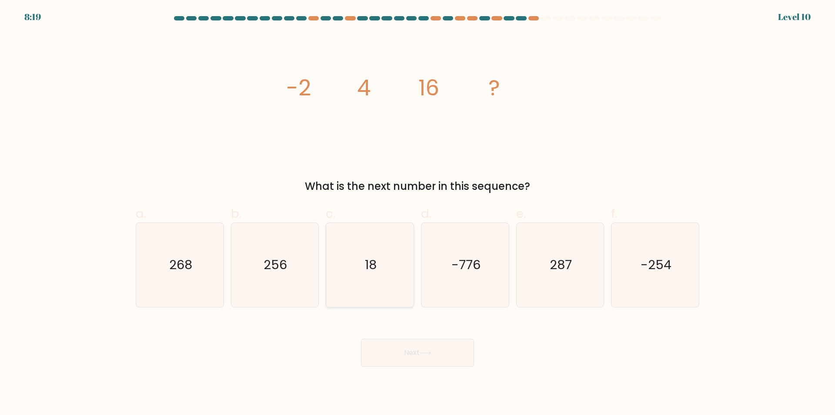
click at [418, 213] on input "c. 18" at bounding box center [418, 210] width 0 height 6
radio input "true"
click at [295, 271] on icon "256" at bounding box center [275, 265] width 84 height 84
click at [418, 213] on input "b. 256" at bounding box center [418, 210] width 0 height 6
radio input "true"
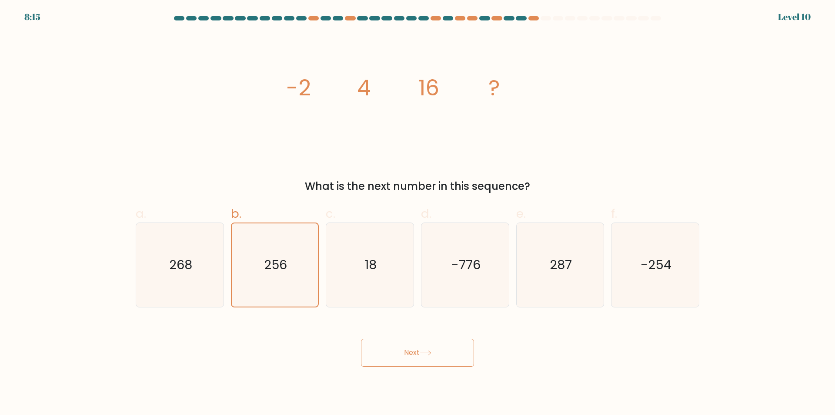
click at [441, 353] on button "Next" at bounding box center [417, 352] width 113 height 28
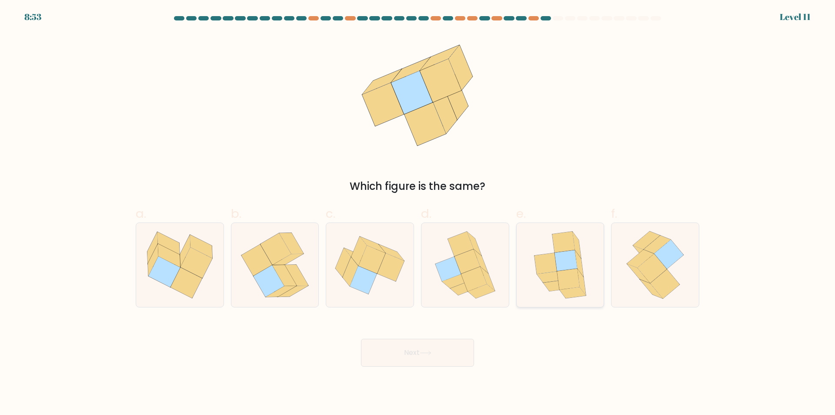
click at [558, 284] on icon at bounding box center [556, 285] width 27 height 11
click at [418, 213] on input "e." at bounding box center [418, 210] width 0 height 6
radio input "true"
click at [455, 349] on button "Next" at bounding box center [417, 352] width 113 height 28
drag, startPoint x: 398, startPoint y: 370, endPoint x: 419, endPoint y: 351, distance: 28.4
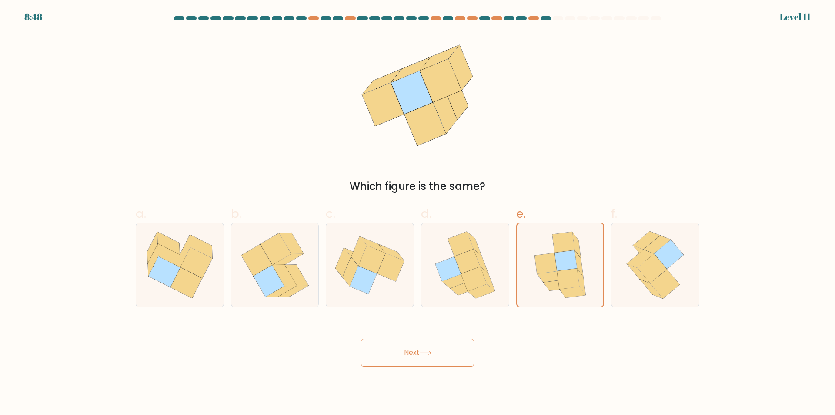
click at [398, 369] on body "8:48 Level 11" at bounding box center [417, 207] width 835 height 415
click at [419, 351] on button "Next" at bounding box center [417, 352] width 113 height 28
click at [534, 267] on icon at bounding box center [560, 264] width 68 height 83
click at [418, 213] on input "e." at bounding box center [418, 210] width 0 height 6
click at [490, 267] on icon at bounding box center [465, 265] width 74 height 84
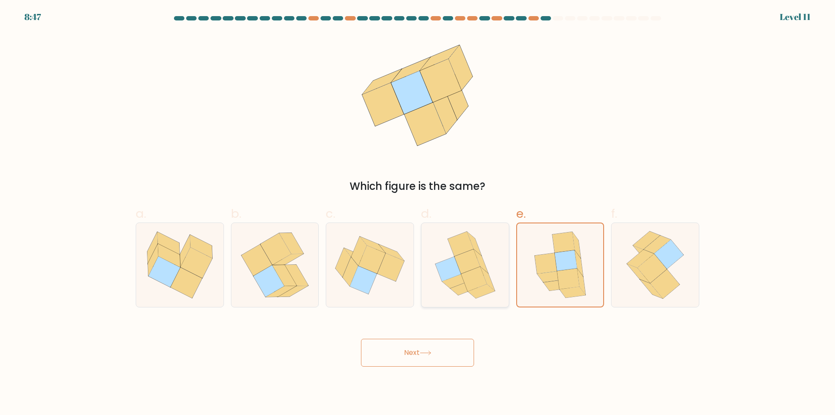
click at [418, 213] on input "d." at bounding box center [418, 210] width 0 height 6
radio input "true"
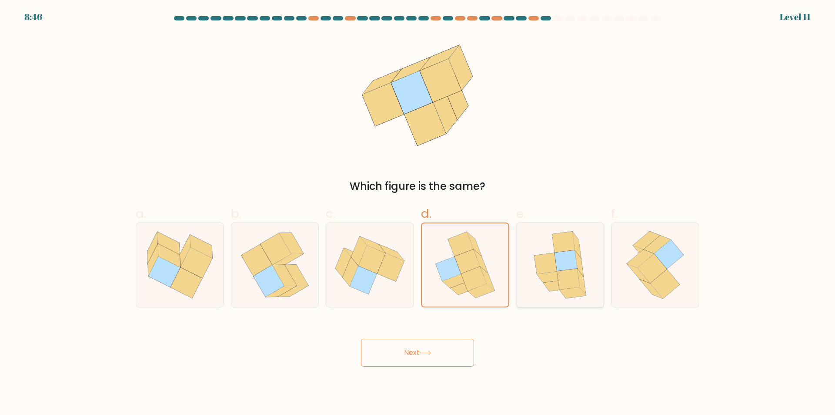
click at [547, 264] on icon at bounding box center [546, 263] width 23 height 21
click at [418, 213] on input "e." at bounding box center [418, 210] width 0 height 6
radio input "true"
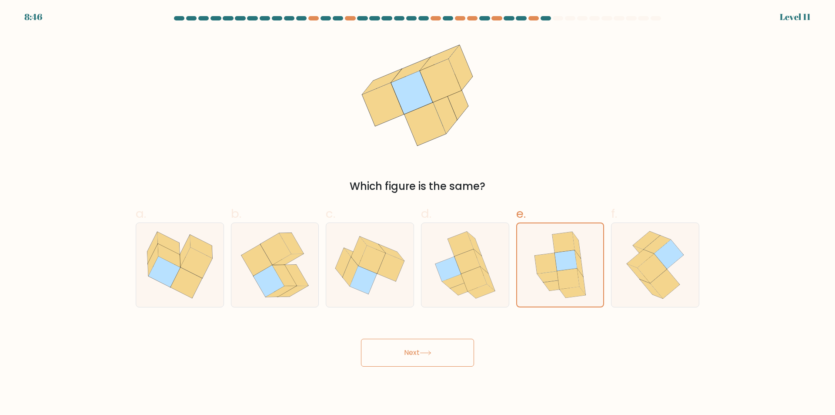
drag, startPoint x: 458, startPoint y: 337, endPoint x: 455, endPoint y: 350, distance: 13.3
click at [458, 339] on div "Next" at bounding box center [417, 342] width 574 height 49
click at [454, 354] on button "Next" at bounding box center [417, 352] width 113 height 28
click at [432, 356] on button "Next" at bounding box center [417, 352] width 113 height 28
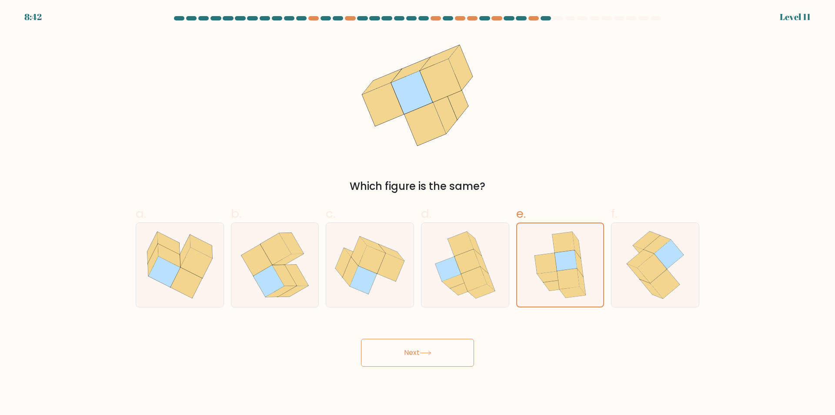
click at [432, 356] on button "Next" at bounding box center [417, 352] width 113 height 28
click at [451, 290] on icon at bounding box center [465, 265] width 74 height 84
click at [418, 213] on input "d." at bounding box center [418, 210] width 0 height 6
radio input "true"
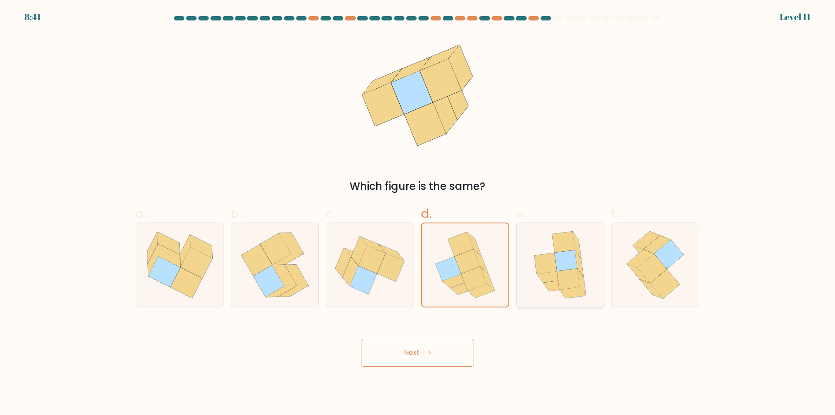
click at [553, 259] on icon at bounding box center [546, 263] width 23 height 21
click at [418, 213] on input "e." at bounding box center [418, 210] width 0 height 6
radio input "true"
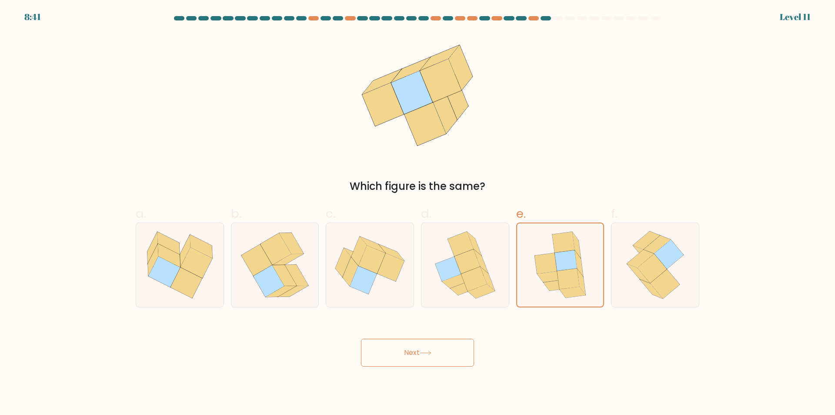
click at [431, 338] on div "Next" at bounding box center [417, 342] width 574 height 49
click at [438, 354] on button "Next" at bounding box center [417, 352] width 113 height 28
drag, startPoint x: 440, startPoint y: 353, endPoint x: 375, endPoint y: 265, distance: 109.5
click at [438, 351] on button "Next" at bounding box center [417, 352] width 113 height 28
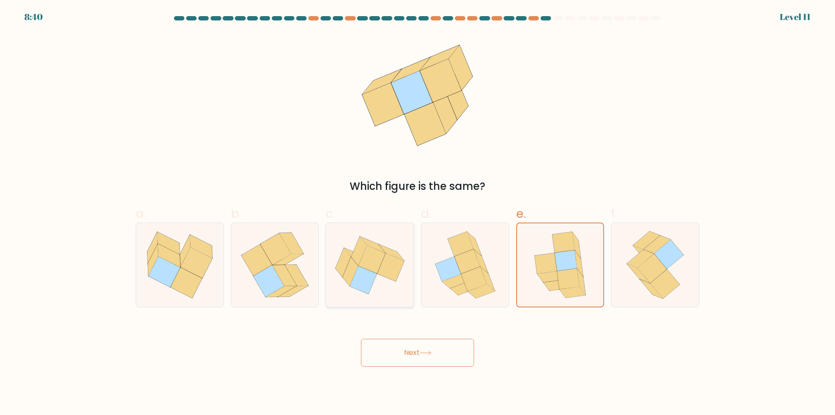
drag, startPoint x: 375, startPoint y: 265, endPoint x: 392, endPoint y: 277, distance: 21.0
click at [376, 267] on icon at bounding box center [372, 259] width 27 height 28
click at [418, 213] on input "c." at bounding box center [418, 210] width 0 height 6
radio input "true"
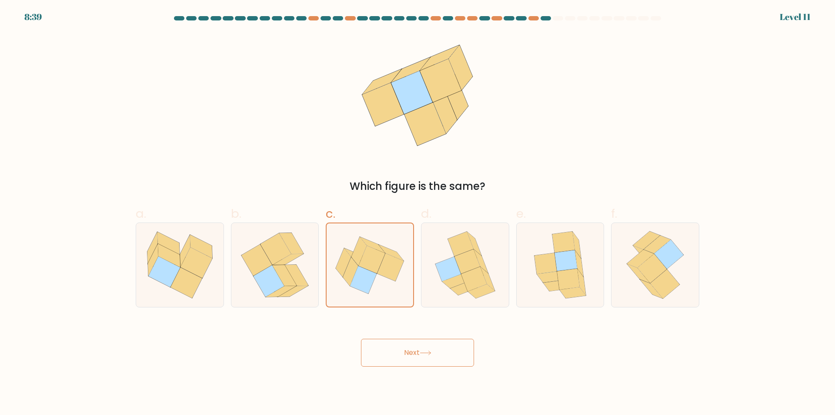
drag, startPoint x: 546, startPoint y: 269, endPoint x: 450, endPoint y: 354, distance: 128.5
click at [545, 271] on icon at bounding box center [546, 263] width 23 height 21
click at [418, 213] on input "e." at bounding box center [418, 210] width 0 height 6
radio input "true"
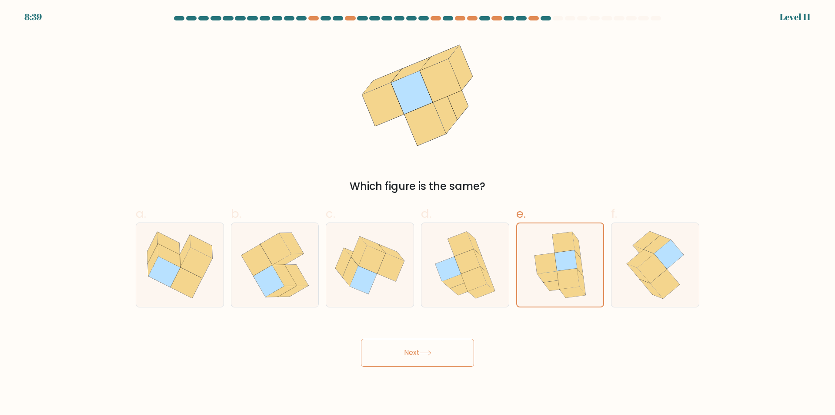
click at [449, 355] on button "Next" at bounding box center [417, 352] width 113 height 28
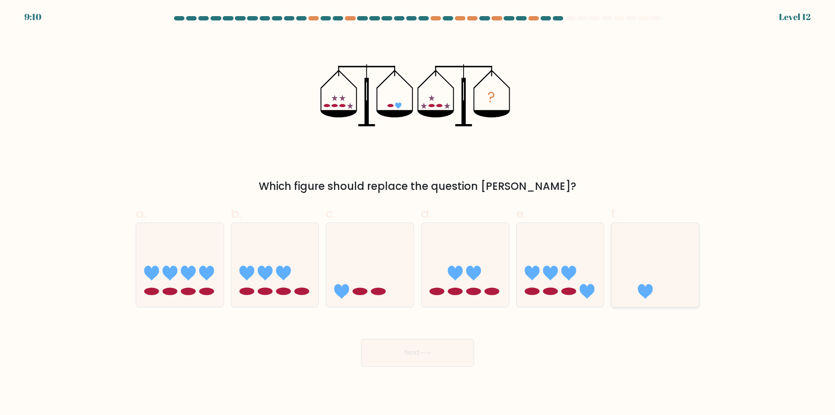
click at [647, 274] on icon at bounding box center [655, 265] width 87 height 72
click at [418, 213] on input "f." at bounding box center [418, 210] width 0 height 6
radio input "true"
click at [424, 352] on icon at bounding box center [426, 352] width 12 height 5
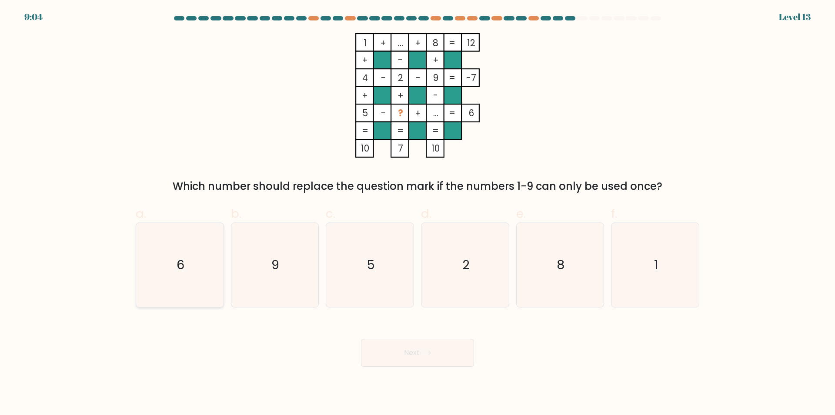
click at [160, 262] on icon "6" at bounding box center [180, 265] width 84 height 84
click at [418, 213] on input "a. 6" at bounding box center [418, 210] width 0 height 6
radio input "true"
click at [418, 349] on button "Next" at bounding box center [417, 352] width 113 height 28
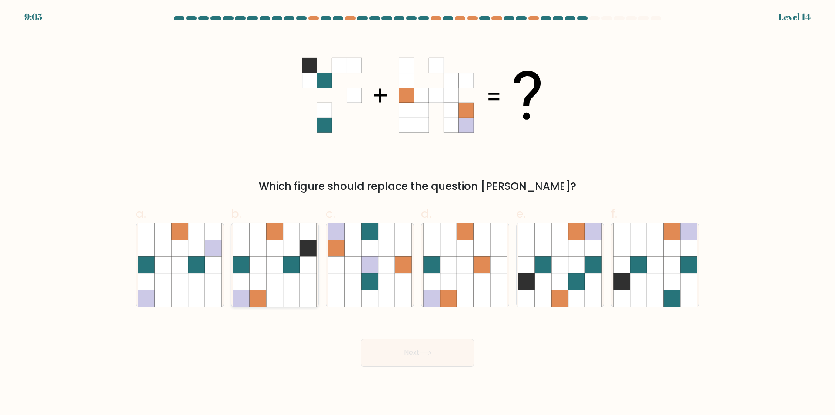
click at [286, 269] on icon at bounding box center [291, 264] width 17 height 17
click at [418, 213] on input "b." at bounding box center [418, 210] width 0 height 6
radio input "true"
click at [426, 349] on button "Next" at bounding box center [417, 352] width 113 height 28
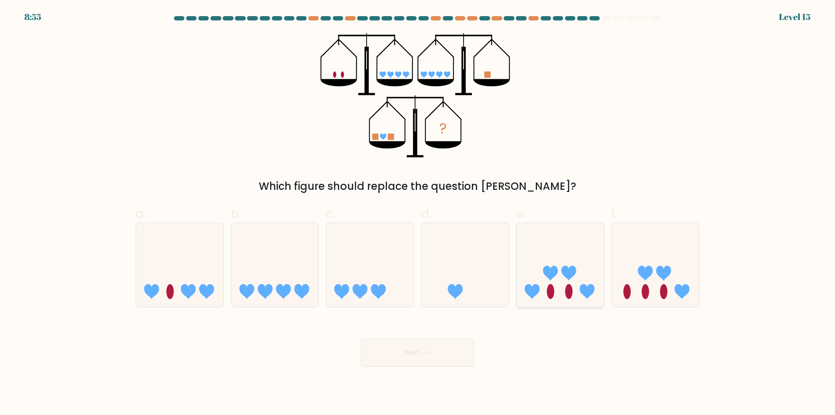
click at [573, 288] on icon at bounding box center [560, 265] width 87 height 72
click at [418, 213] on input "e." at bounding box center [418, 210] width 0 height 6
radio input "true"
click at [451, 349] on button "Next" at bounding box center [417, 352] width 113 height 28
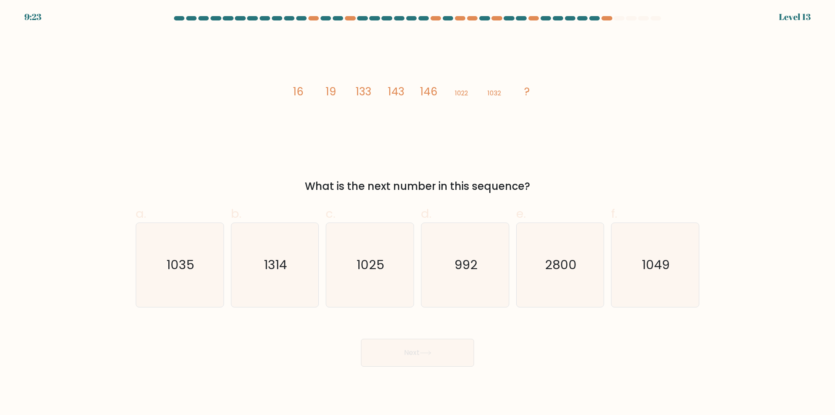
drag, startPoint x: 281, startPoint y: 259, endPoint x: 427, endPoint y: 346, distance: 169.7
click at [284, 259] on text "1314" at bounding box center [275, 264] width 23 height 17
click at [430, 352] on icon at bounding box center [426, 352] width 12 height 5
click at [599, 160] on div "image/svg+xml 16 19 133 143 146 1022 1032 ? What is the next number in this seq…" at bounding box center [417, 113] width 574 height 161
click at [267, 274] on icon "1314" at bounding box center [275, 265] width 84 height 84
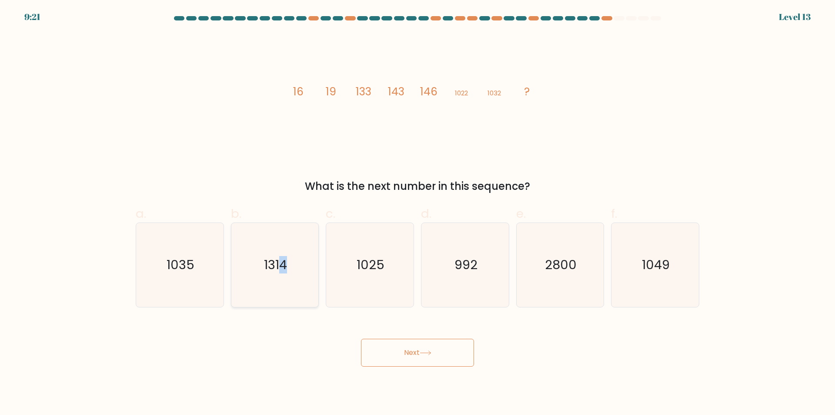
click at [284, 240] on icon "1314" at bounding box center [275, 265] width 84 height 84
drag, startPoint x: 560, startPoint y: 180, endPoint x: 562, endPoint y: 170, distance: 9.9
click at [565, 171] on div "image/svg+xml 16 19 133 143 146 1022 1032 ? What is the next number in this seq…" at bounding box center [417, 113] width 574 height 161
drag, startPoint x: 258, startPoint y: 219, endPoint x: 264, endPoint y: 240, distance: 21.2
click at [259, 221] on label "b. 1314" at bounding box center [275, 255] width 88 height 103
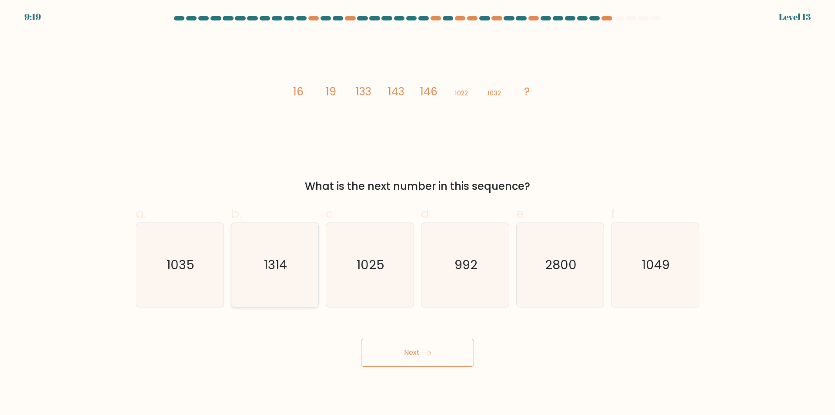
click at [418, 213] on input "b. 1314" at bounding box center [418, 210] width 0 height 6
radio input "true"
click at [264, 239] on icon "1314" at bounding box center [274, 264] width 83 height 83
click at [418, 213] on input "b. 1314" at bounding box center [418, 210] width 0 height 6
click at [411, 346] on button "Next" at bounding box center [417, 352] width 113 height 28
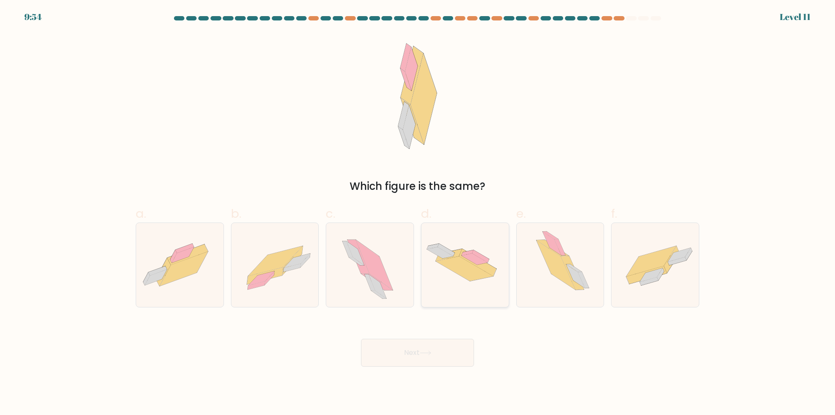
click at [456, 262] on icon at bounding box center [464, 268] width 57 height 25
click at [418, 213] on input "d." at bounding box center [418, 210] width 0 height 6
radio input "true"
click at [284, 279] on icon at bounding box center [274, 265] width 87 height 63
click at [418, 213] on input "b." at bounding box center [418, 210] width 0 height 6
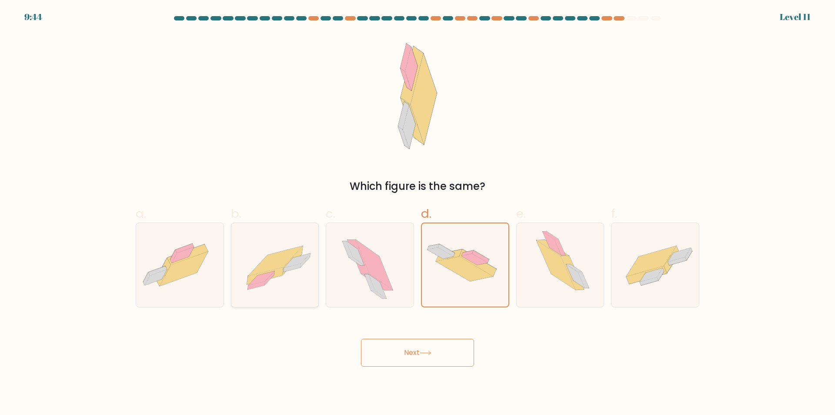
radio input "true"
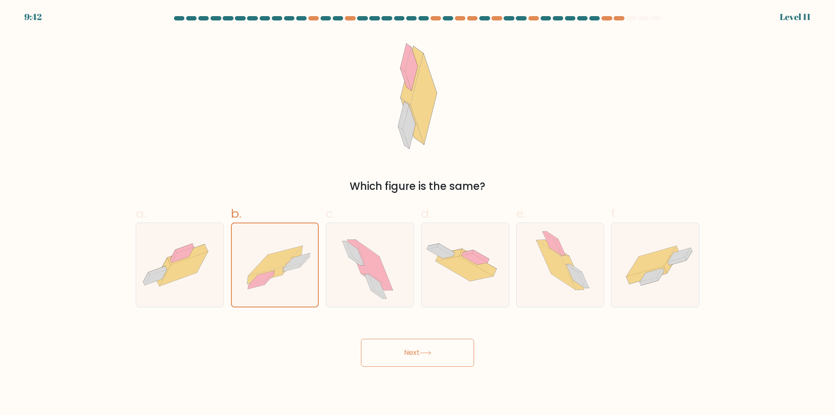
click at [430, 353] on icon at bounding box center [426, 352] width 12 height 5
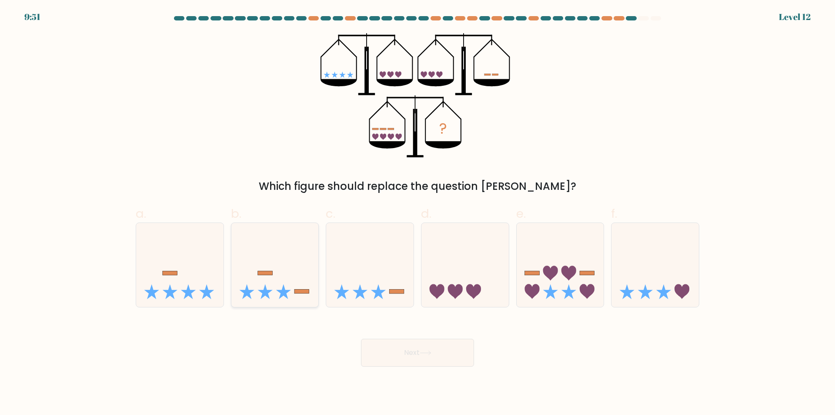
click at [301, 258] on icon at bounding box center [274, 265] width 87 height 72
click at [418, 213] on input "b." at bounding box center [418, 210] width 0 height 6
radio input "true"
click at [445, 350] on button "Next" at bounding box center [417, 352] width 113 height 28
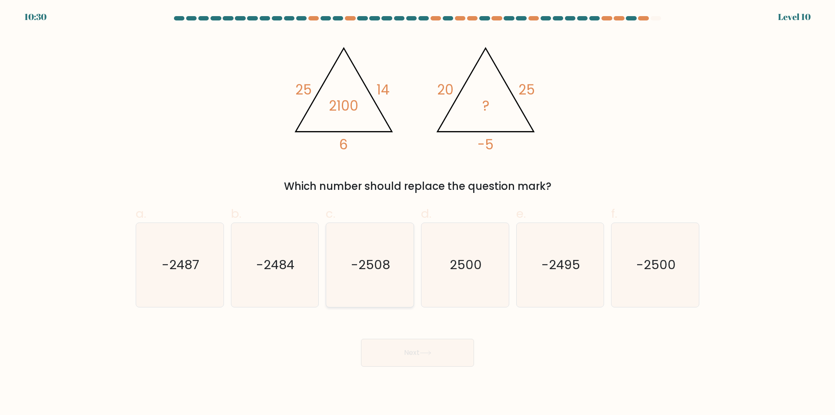
click at [377, 260] on text "-2508" at bounding box center [370, 264] width 39 height 17
click at [418, 213] on input "c. -2508" at bounding box center [418, 210] width 0 height 6
radio input "true"
click at [377, 260] on text "-2508" at bounding box center [371, 264] width 38 height 17
click at [418, 213] on input "c. -2508" at bounding box center [418, 210] width 0 height 6
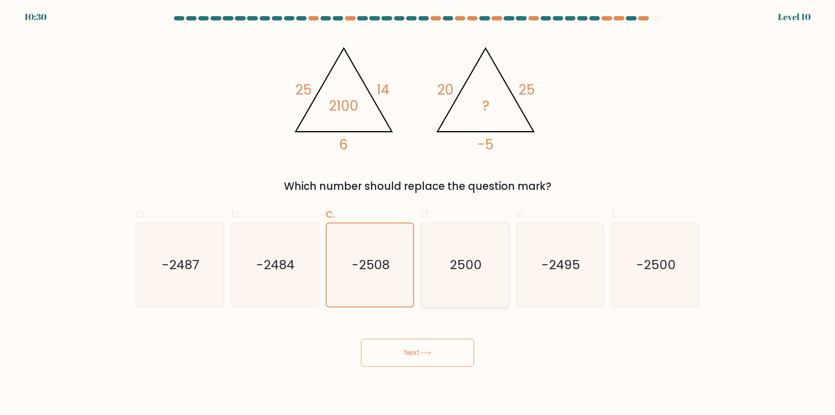
click at [487, 278] on icon "2500" at bounding box center [465, 265] width 84 height 84
click at [418, 213] on input "d. 2500" at bounding box center [418, 210] width 0 height 6
radio input "true"
click at [563, 278] on icon "-2495" at bounding box center [560, 265] width 84 height 84
click at [418, 213] on input "e. -2495" at bounding box center [418, 210] width 0 height 6
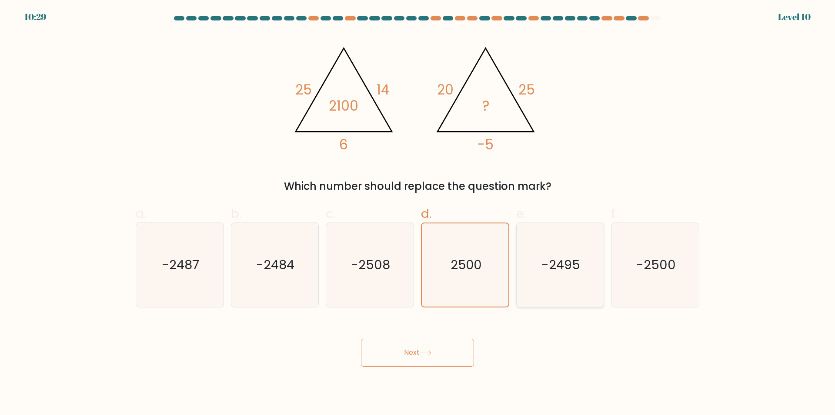
radio input "true"
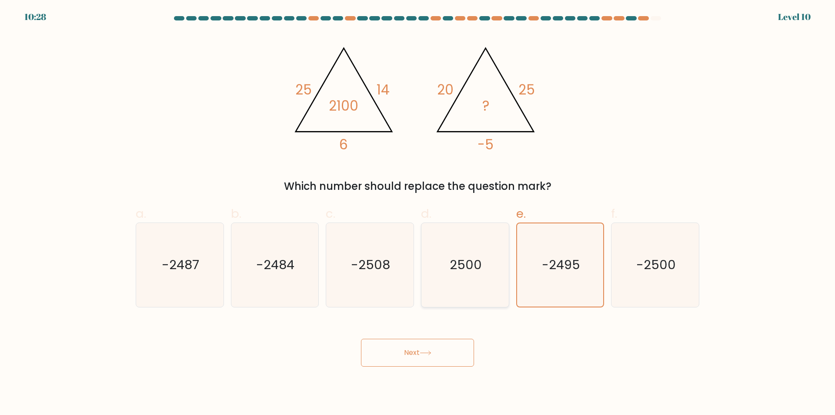
click at [479, 264] on text "2500" at bounding box center [466, 264] width 32 height 17
click at [418, 213] on input "d. 2500" at bounding box center [418, 210] width 0 height 6
radio input "true"
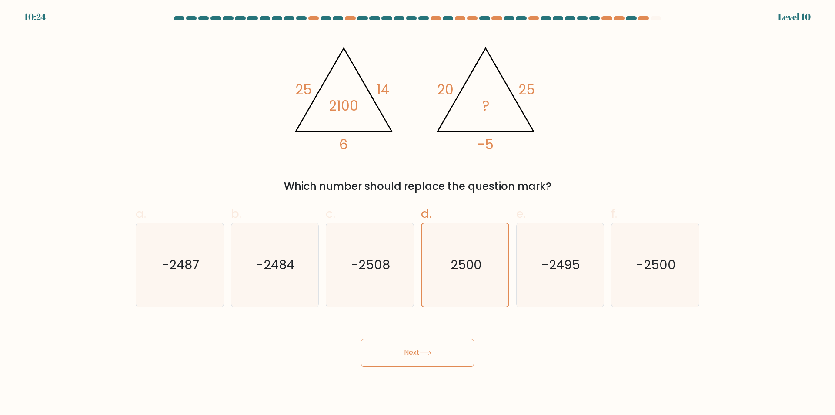
click at [454, 351] on button "Next" at bounding box center [417, 352] width 113 height 28
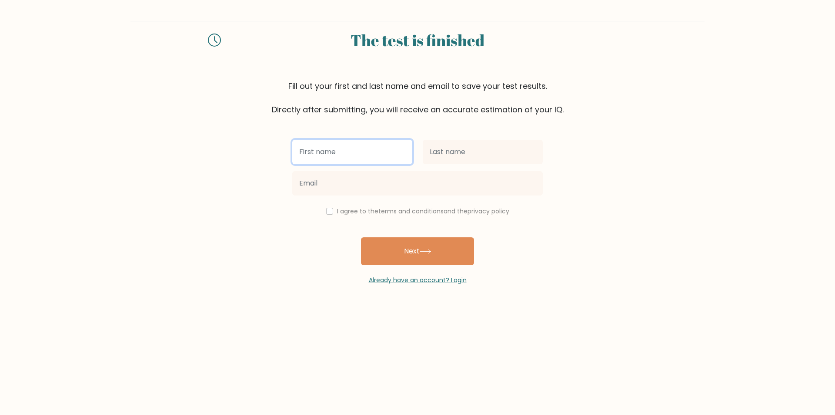
click at [364, 149] on input "text" at bounding box center [352, 152] width 120 height 24
type input "Guillermo"
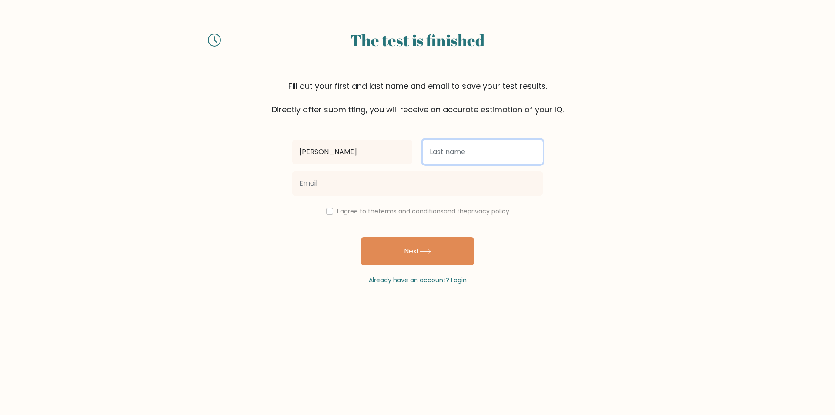
click at [470, 157] on input "text" at bounding box center [483, 152] width 120 height 24
type input "Nora"
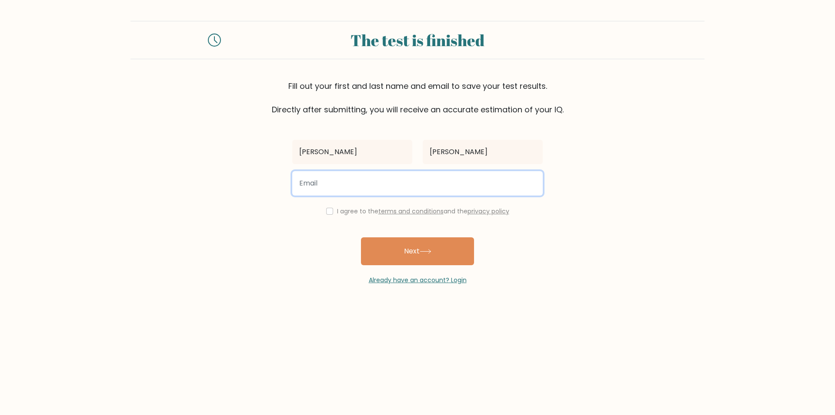
click at [367, 180] on input "email" at bounding box center [417, 183] width 251 height 24
type input "guillernora1996@gmail.com"
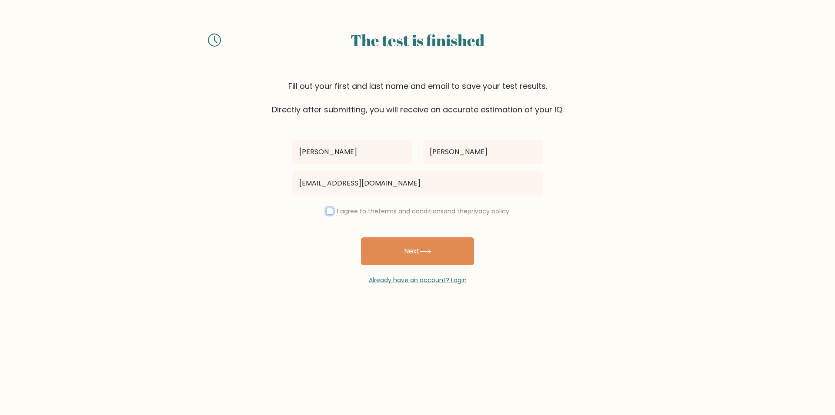
click at [328, 212] on input "checkbox" at bounding box center [329, 210] width 7 height 7
checkbox input "true"
click at [429, 249] on icon at bounding box center [426, 251] width 12 height 5
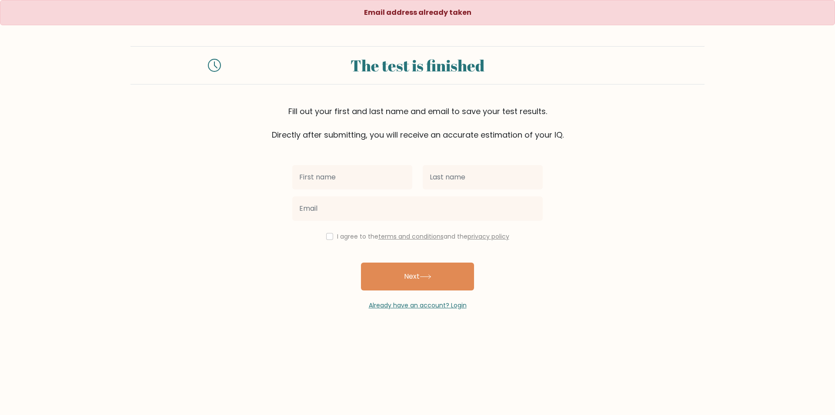
click at [363, 176] on input "text" at bounding box center [352, 177] width 120 height 24
type input "[PERSON_NAME]"
click at [442, 179] on input "text" at bounding box center [483, 177] width 120 height 24
type input "[PERSON_NAME]"
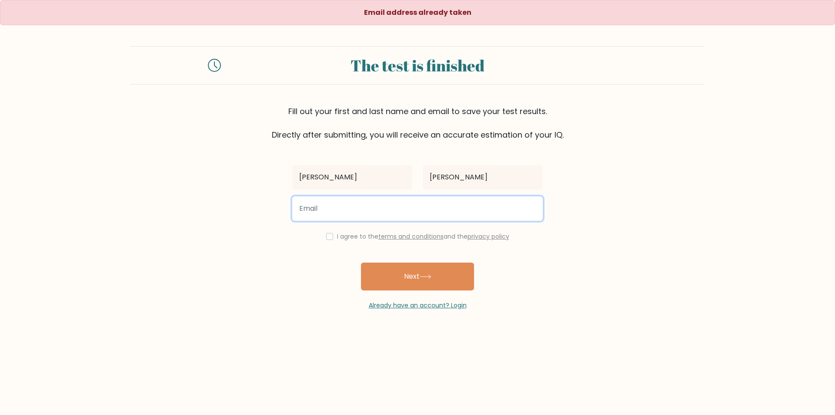
click at [338, 214] on input "email" at bounding box center [417, 208] width 251 height 24
type input "[EMAIL_ADDRESS][DOMAIN_NAME]"
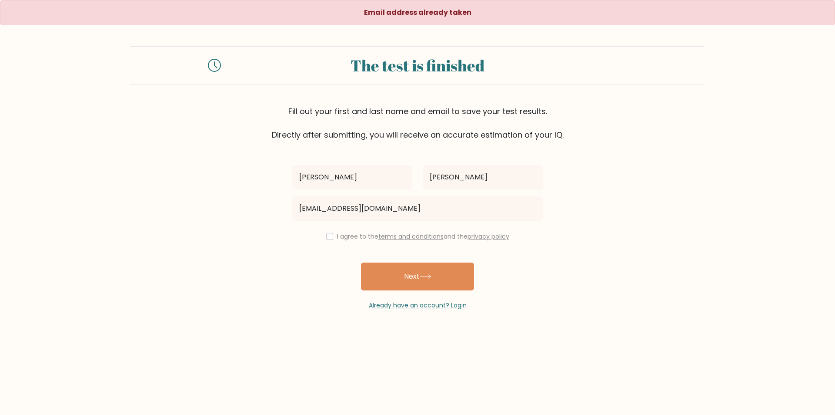
click at [332, 236] on div "I agree to the terms and conditions and the privacy policy" at bounding box center [417, 236] width 261 height 10
click at [328, 238] on input "checkbox" at bounding box center [329, 236] width 7 height 7
checkbox input "true"
click at [432, 284] on button "Next" at bounding box center [417, 276] width 113 height 28
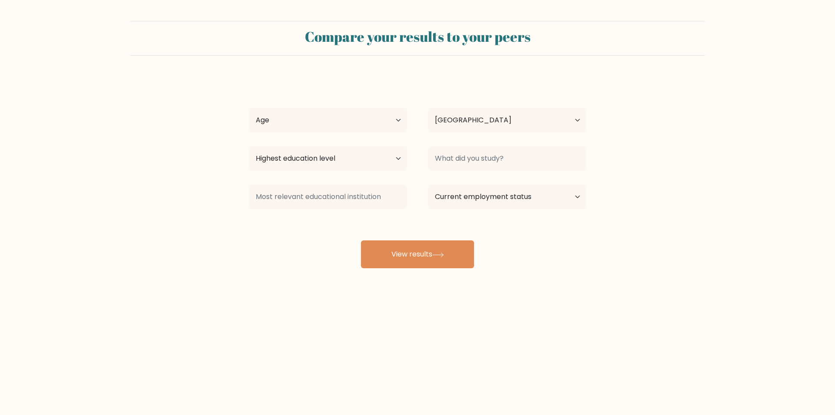
select select "PH"
click at [381, 122] on select "Age Under [DEMOGRAPHIC_DATA] [DEMOGRAPHIC_DATA] [DEMOGRAPHIC_DATA] [DEMOGRAPHIC…" at bounding box center [328, 120] width 158 height 24
select select "25_34"
click at [249, 108] on select "Age Under [DEMOGRAPHIC_DATA] [DEMOGRAPHIC_DATA] [DEMOGRAPHIC_DATA] [DEMOGRAPHIC…" at bounding box center [328, 120] width 158 height 24
click at [473, 131] on select "Country [GEOGRAPHIC_DATA] [GEOGRAPHIC_DATA] [GEOGRAPHIC_DATA] [US_STATE] [GEOGR…" at bounding box center [507, 120] width 158 height 24
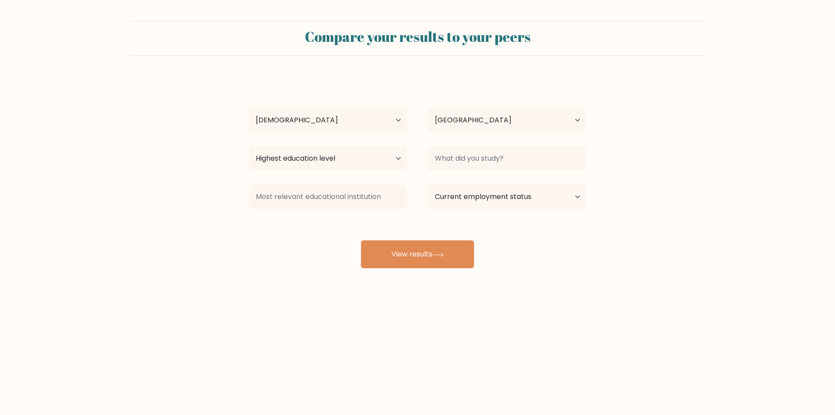
click at [632, 117] on form "Compare your results to your peers [PERSON_NAME] Age Under [DEMOGRAPHIC_DATA] […" at bounding box center [417, 144] width 835 height 247
click at [376, 160] on select "Highest education level No schooling Primary Lower Secondary Upper Secondary Oc…" at bounding box center [328, 158] width 158 height 24
select select "bachelors_degree"
click at [249, 146] on select "Highest education level No schooling Primary Lower Secondary Upper Secondary Oc…" at bounding box center [328, 158] width 158 height 24
click at [501, 160] on input at bounding box center [507, 158] width 158 height 24
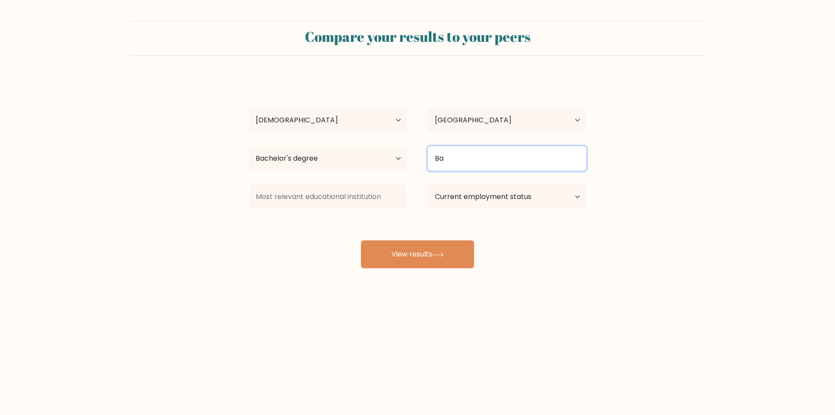
type input "B"
type input "I"
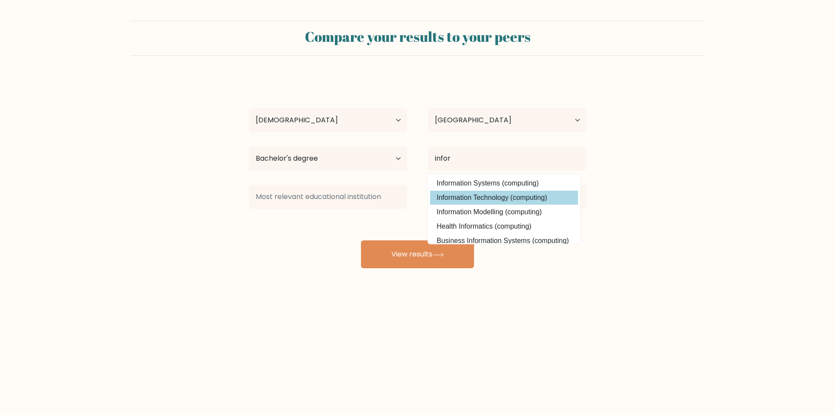
click at [494, 196] on div "[PERSON_NAME] Age Under [DEMOGRAPHIC_DATA] [DEMOGRAPHIC_DATA] [DEMOGRAPHIC_DATA…" at bounding box center [418, 172] width 348 height 191
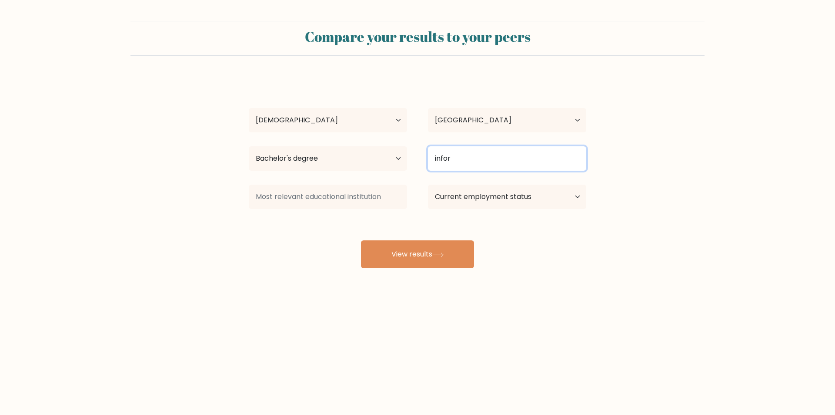
click at [531, 153] on input "infor" at bounding box center [507, 158] width 158 height 24
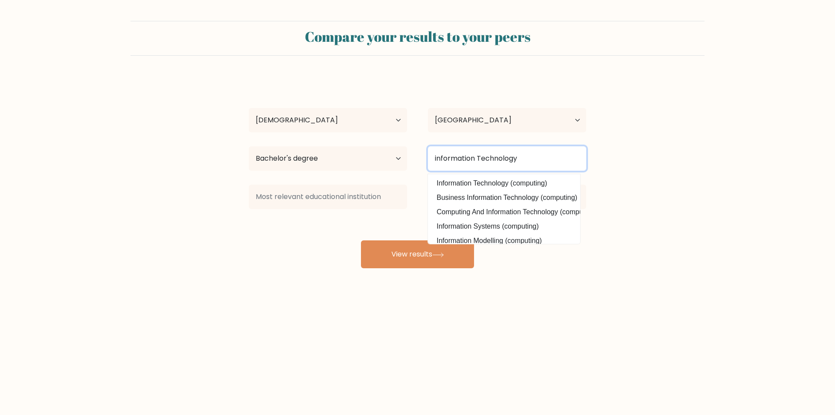
type input "information Technology"
click at [361, 240] on button "View results" at bounding box center [417, 254] width 113 height 28
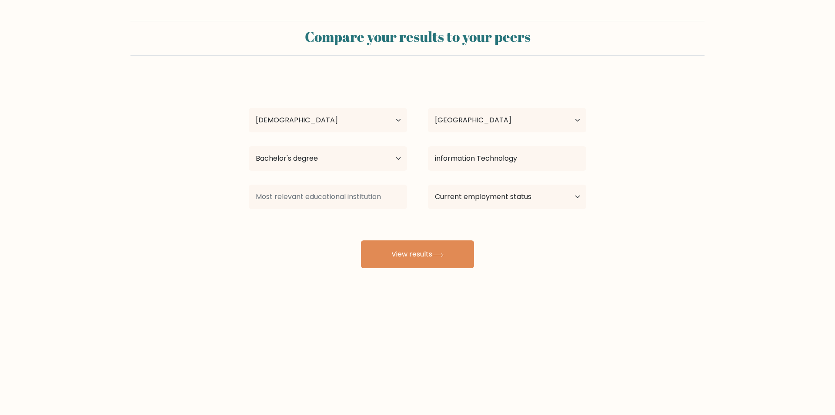
click at [260, 236] on div "[PERSON_NAME] Age Under [DEMOGRAPHIC_DATA] [DEMOGRAPHIC_DATA] [DEMOGRAPHIC_DATA…" at bounding box center [418, 172] width 348 height 191
click at [485, 201] on select "Current employment status Employed Student Retired Other / prefer not to answer" at bounding box center [507, 196] width 158 height 24
select select "other"
click at [428, 184] on select "Current employment status Employed Student Retired Other / prefer not to answer" at bounding box center [507, 196] width 158 height 24
click at [363, 201] on input at bounding box center [328, 196] width 158 height 24
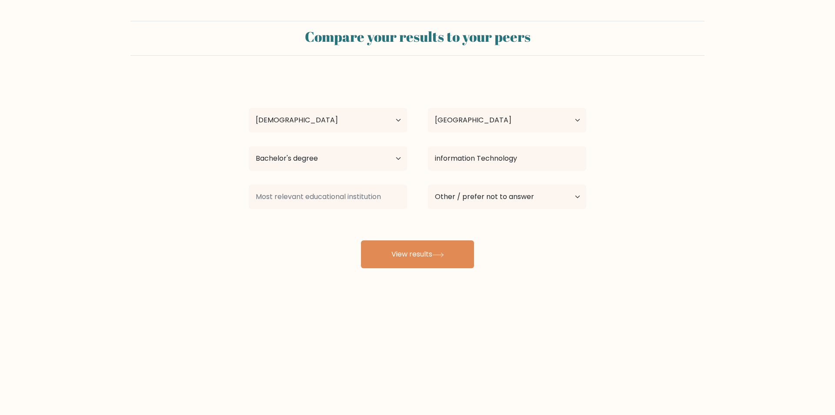
click at [710, 269] on div "Compare your results to your peers [PERSON_NAME] Age Under [DEMOGRAPHIC_DATA] […" at bounding box center [417, 165] width 835 height 330
click at [342, 203] on input at bounding box center [328, 196] width 158 height 24
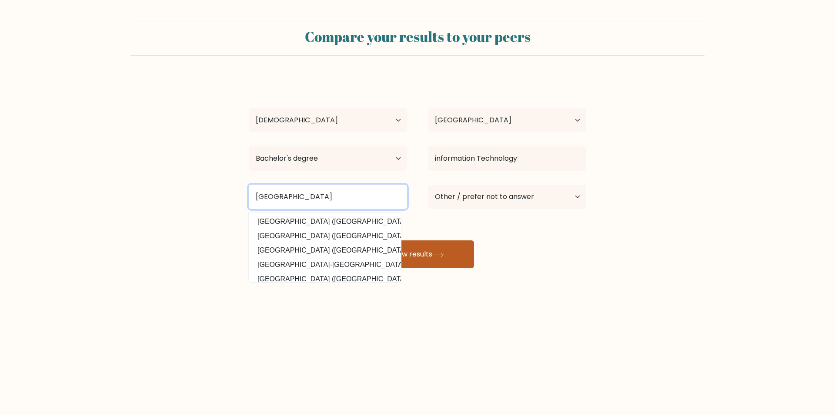
type input "[GEOGRAPHIC_DATA]"
click at [467, 251] on button "View results" at bounding box center [417, 254] width 113 height 28
